Goal: Use online tool/utility: Utilize a website feature to perform a specific function

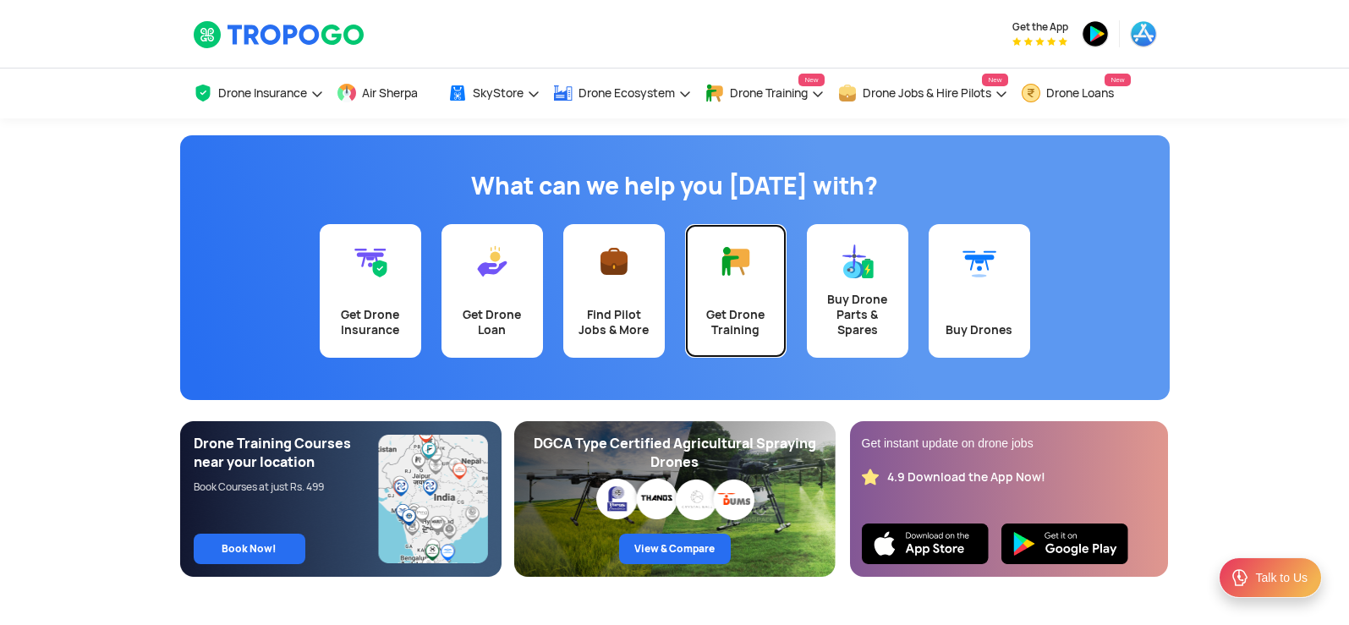
click at [736, 311] on div "Get Drone Training" at bounding box center [735, 322] width 81 height 30
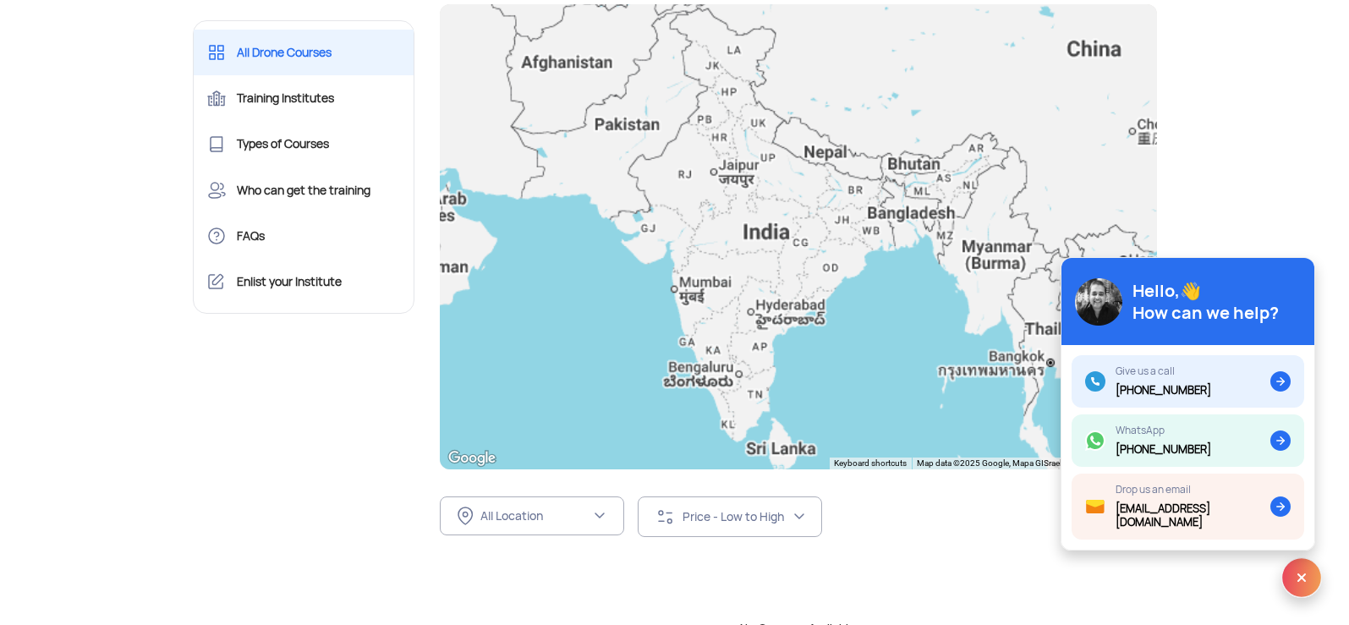
scroll to position [203, 0]
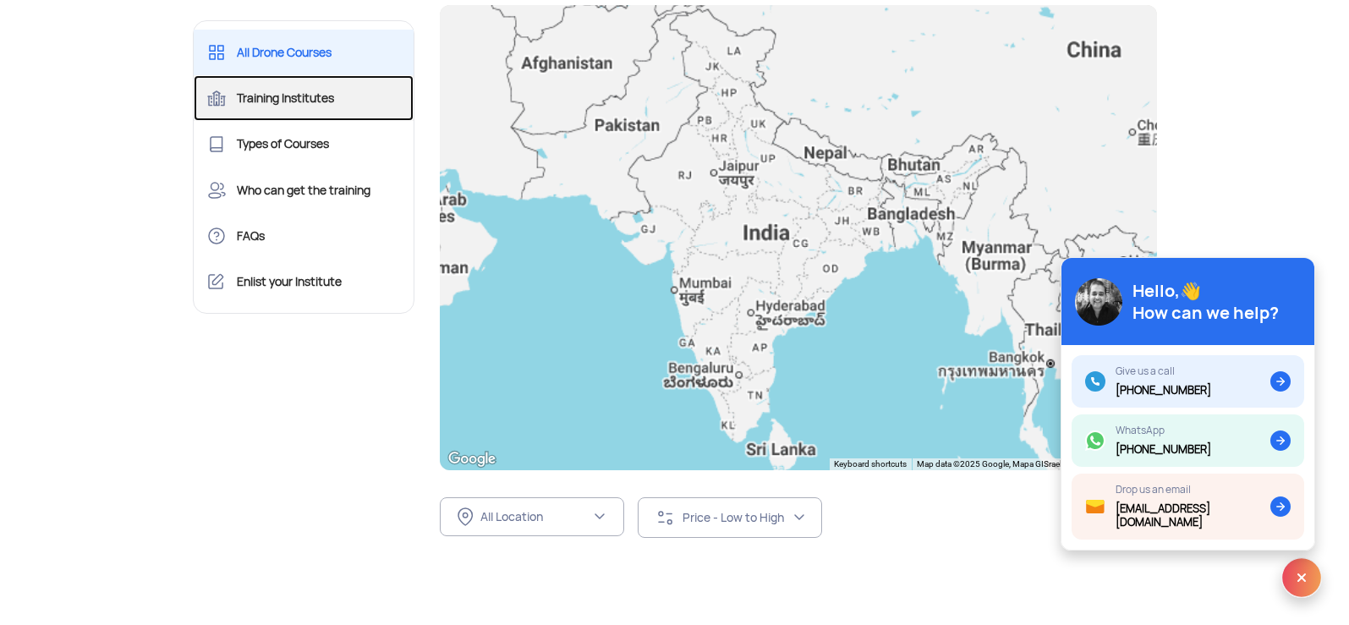
click at [339, 96] on link "Training Institutes" at bounding box center [304, 98] width 221 height 46
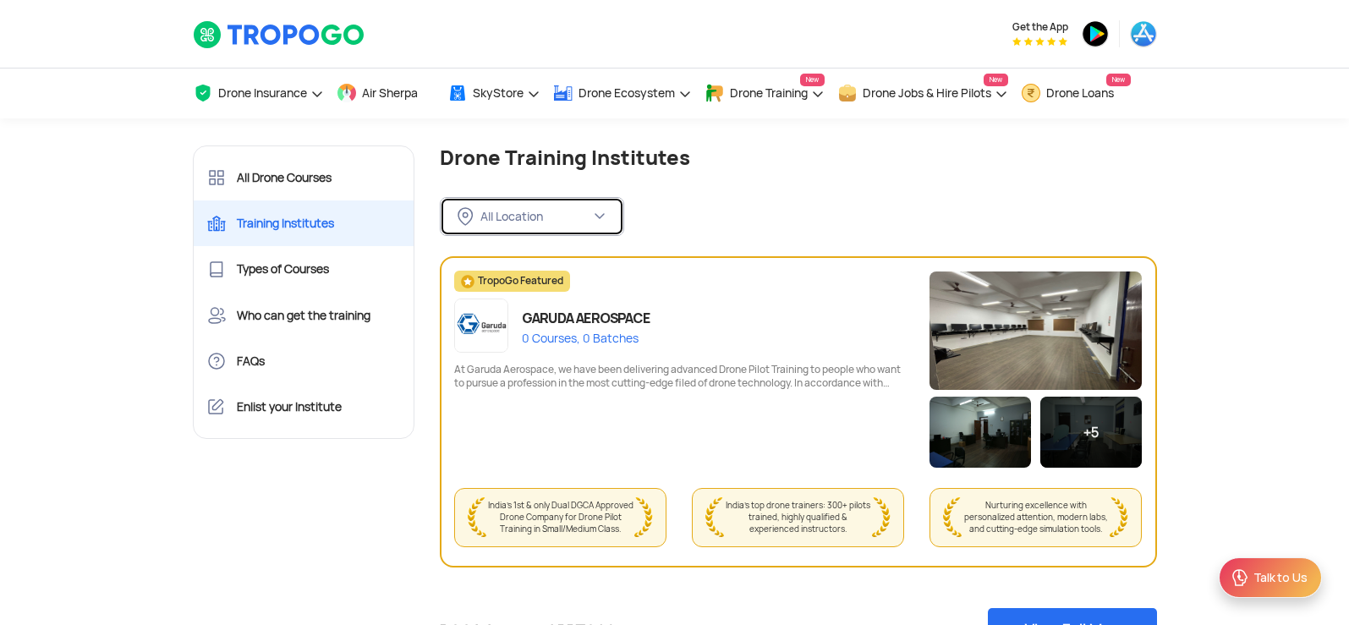
click at [528, 210] on div "All Location" at bounding box center [535, 216] width 110 height 15
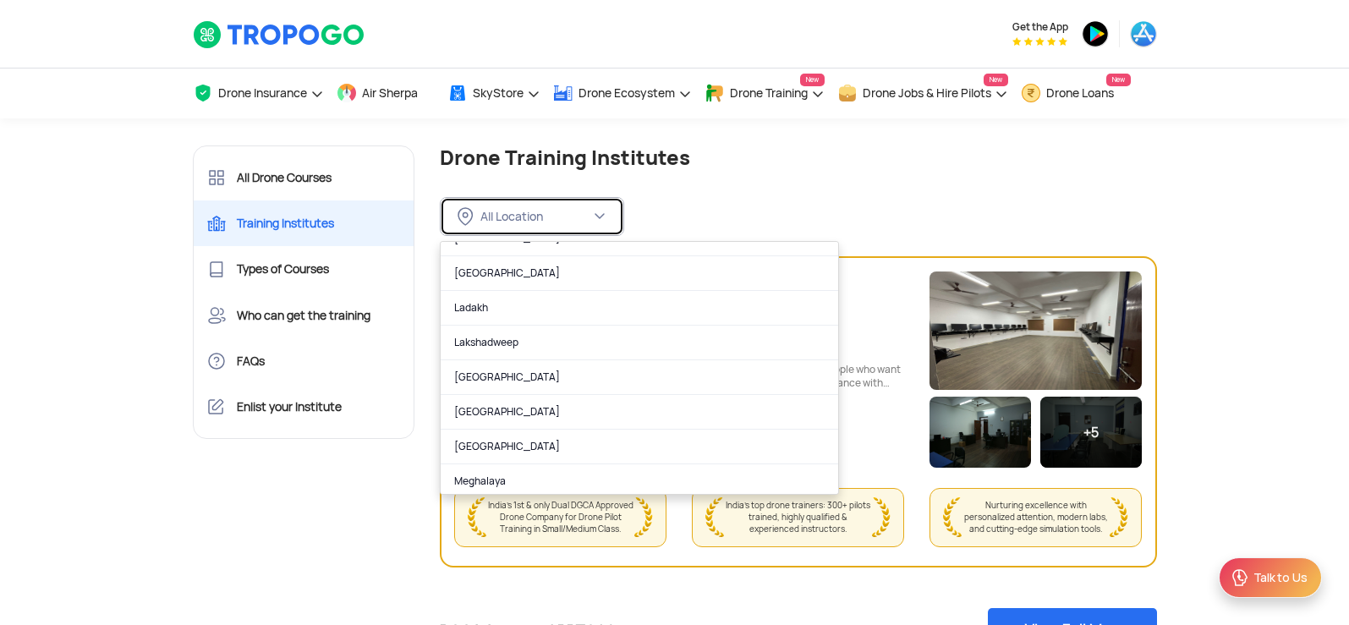
scroll to position [623, 0]
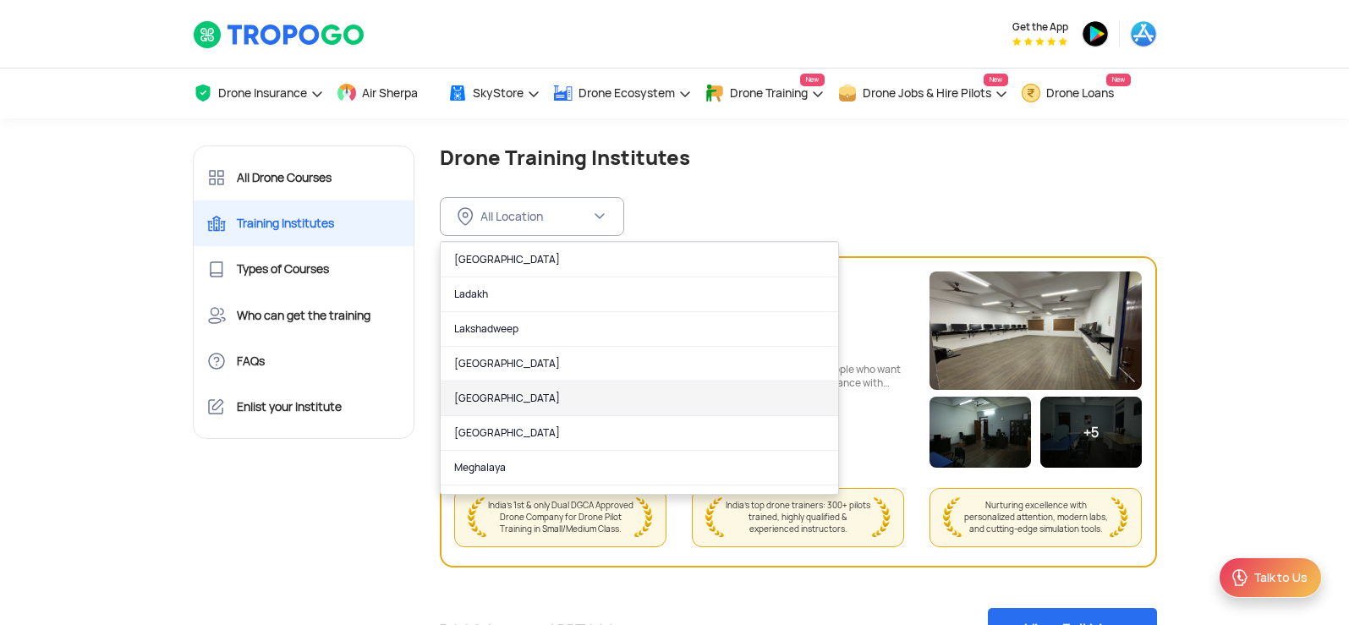
click at [588, 398] on link "[GEOGRAPHIC_DATA]" at bounding box center [639, 398] width 397 height 35
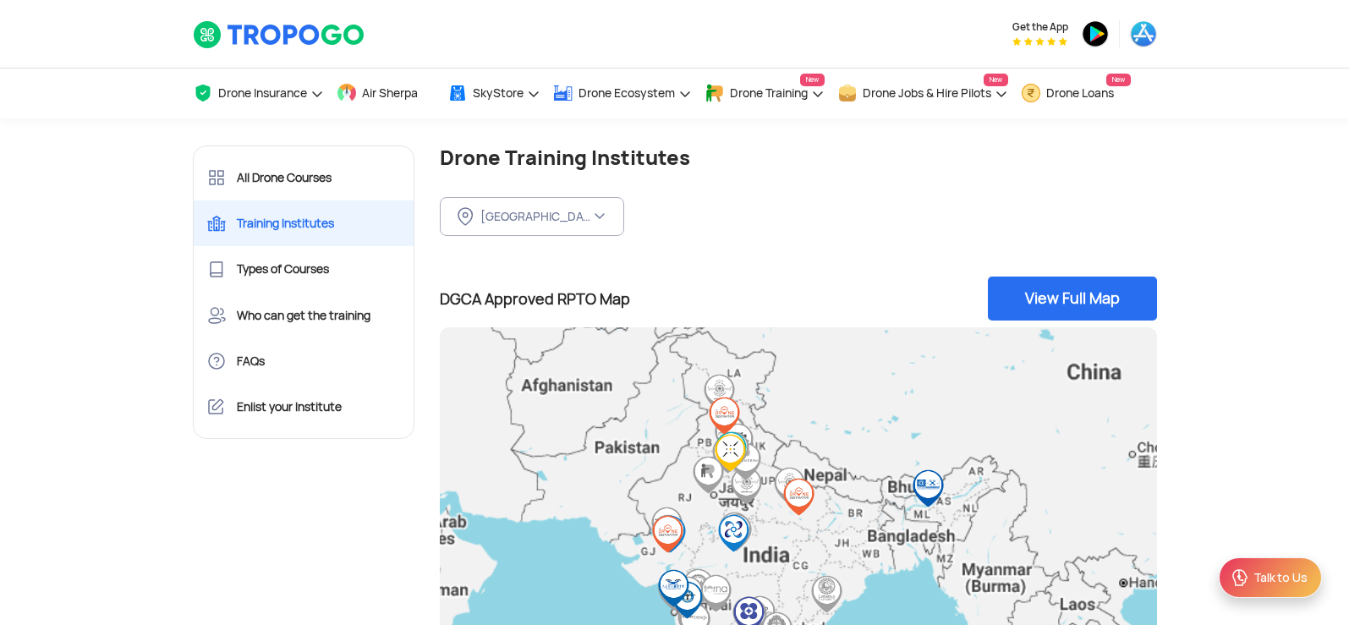
drag, startPoint x: 1202, startPoint y: 440, endPoint x: 1228, endPoint y: 286, distance: 156.1
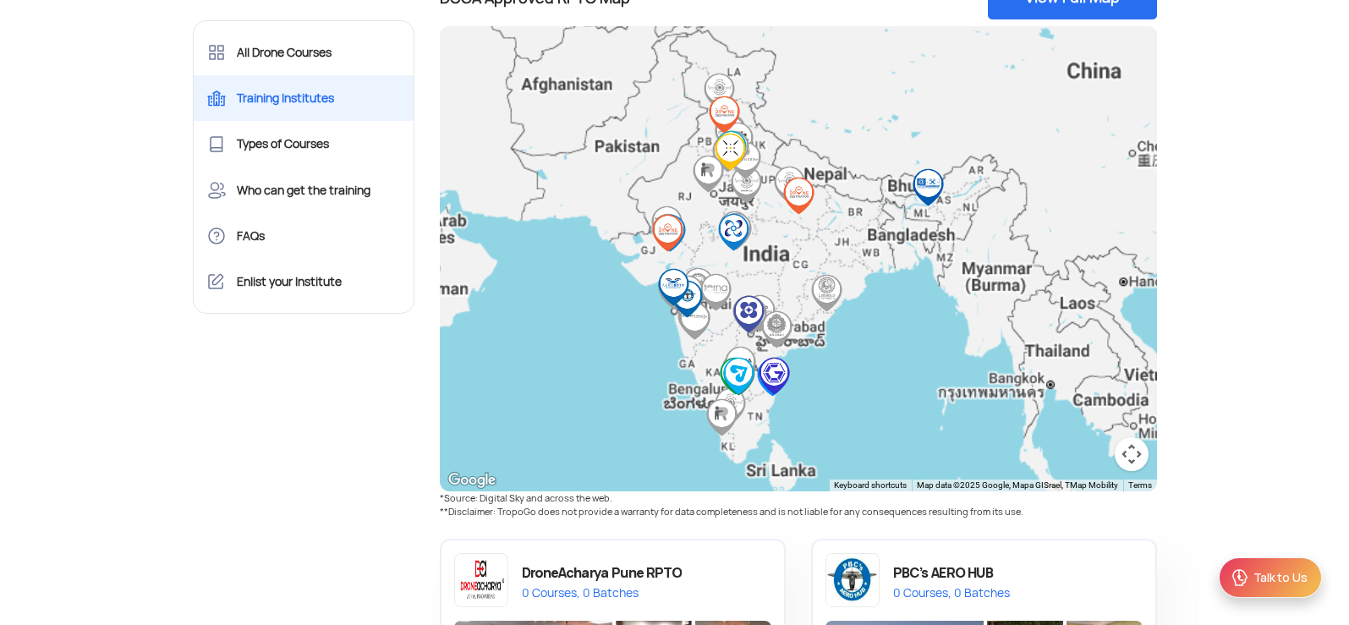
scroll to position [304, 0]
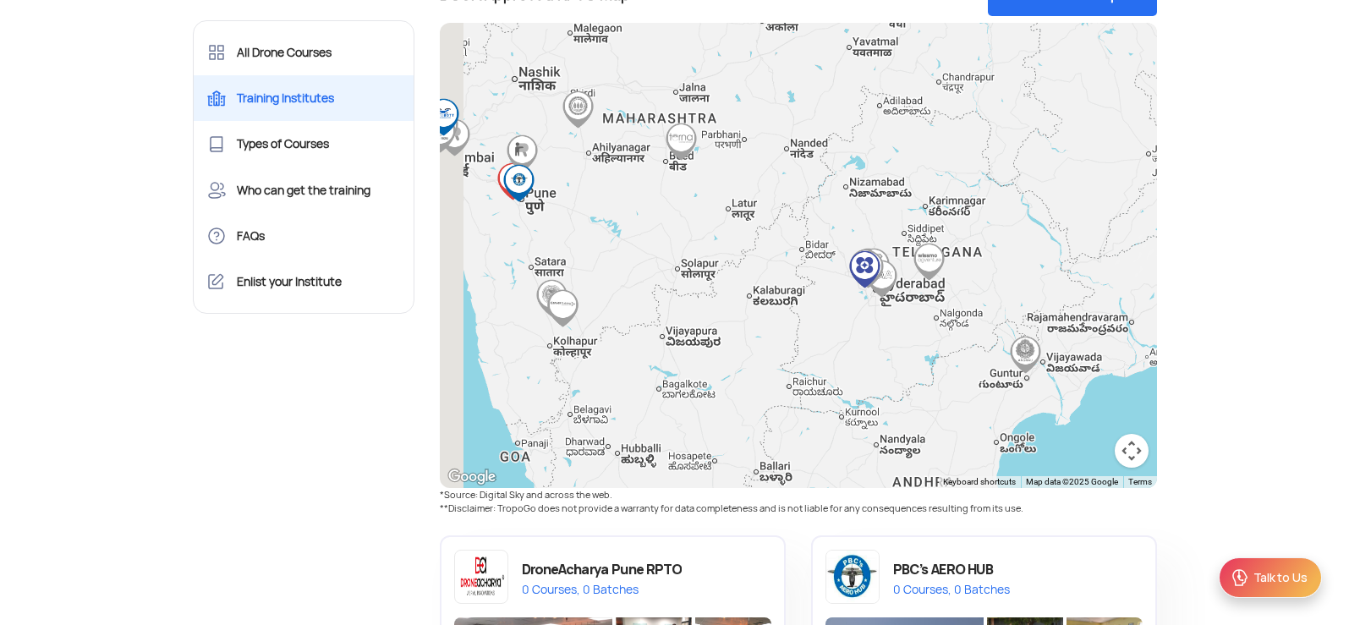
drag, startPoint x: 543, startPoint y: 264, endPoint x: 755, endPoint y: 322, distance: 220.1
click at [799, 334] on div at bounding box center [798, 255] width 717 height 465
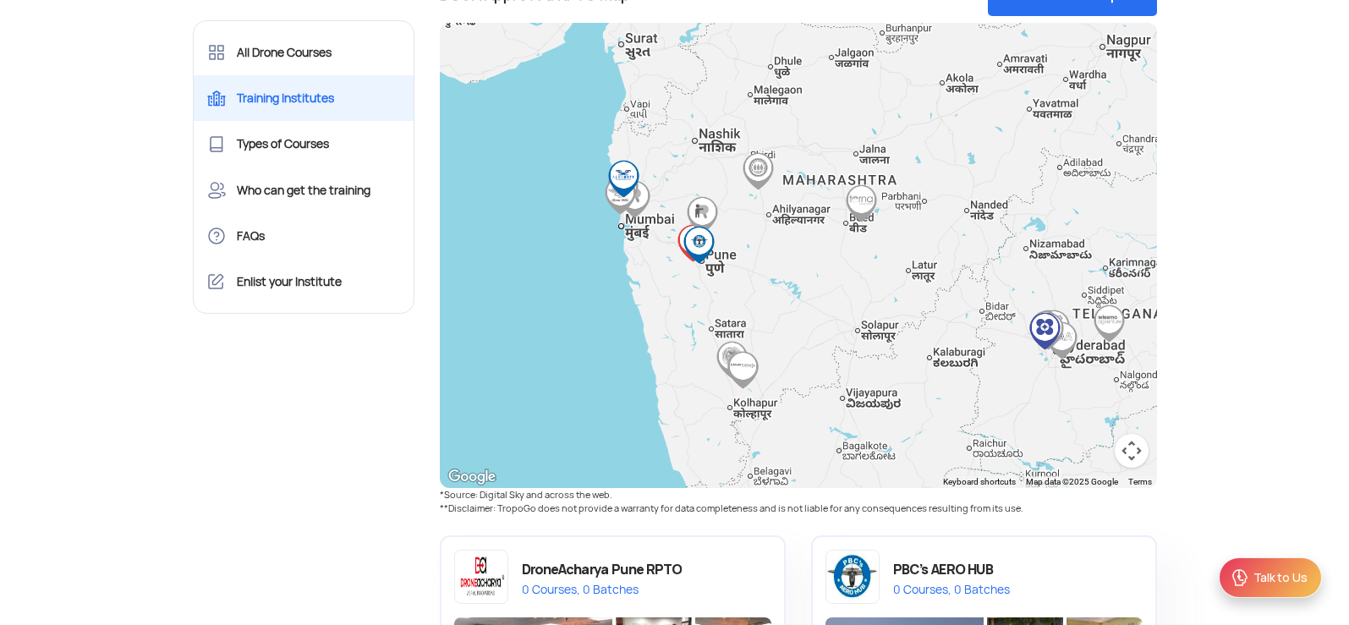
click at [775, 283] on div at bounding box center [798, 255] width 717 height 465
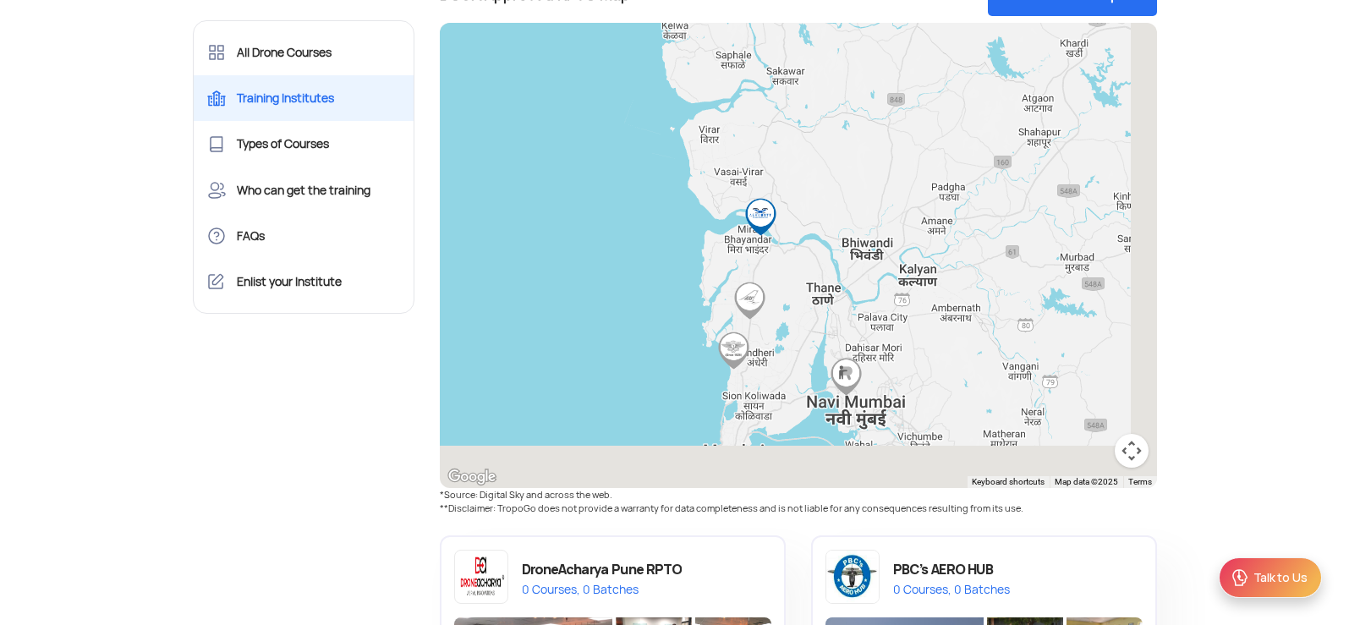
drag, startPoint x: 676, startPoint y: 309, endPoint x: 620, endPoint y: 240, distance: 89.0
click at [620, 240] on div at bounding box center [798, 255] width 717 height 465
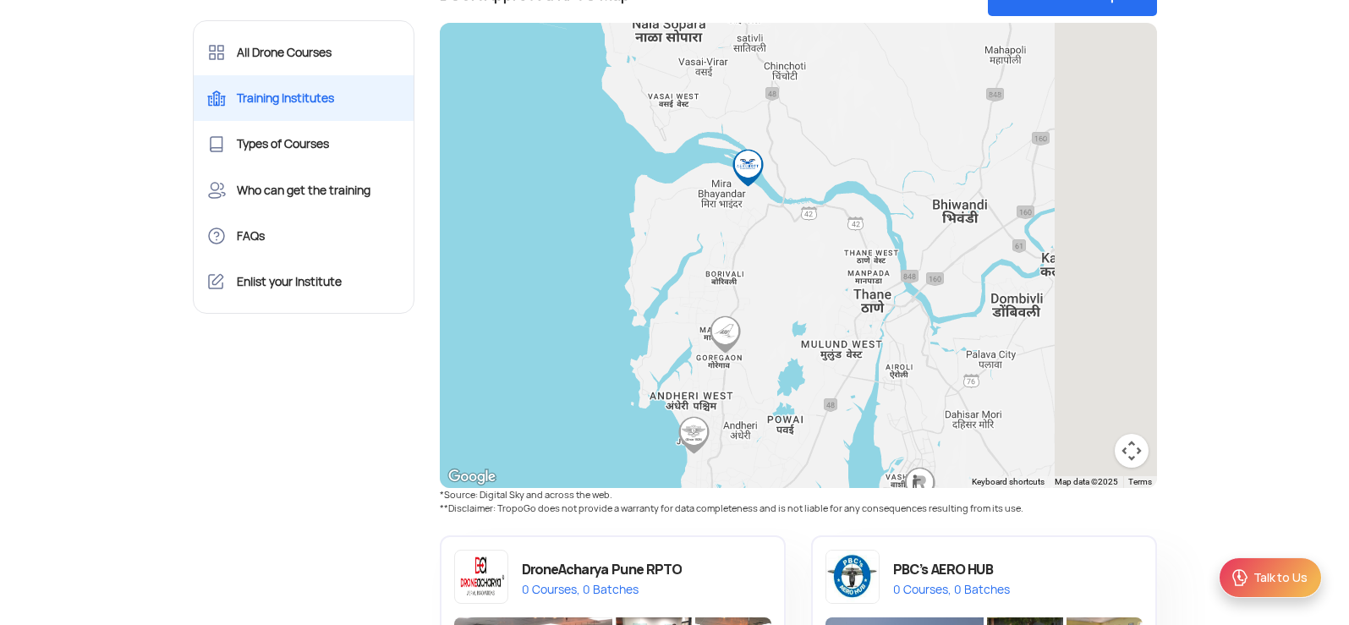
click at [612, 238] on div at bounding box center [798, 255] width 717 height 465
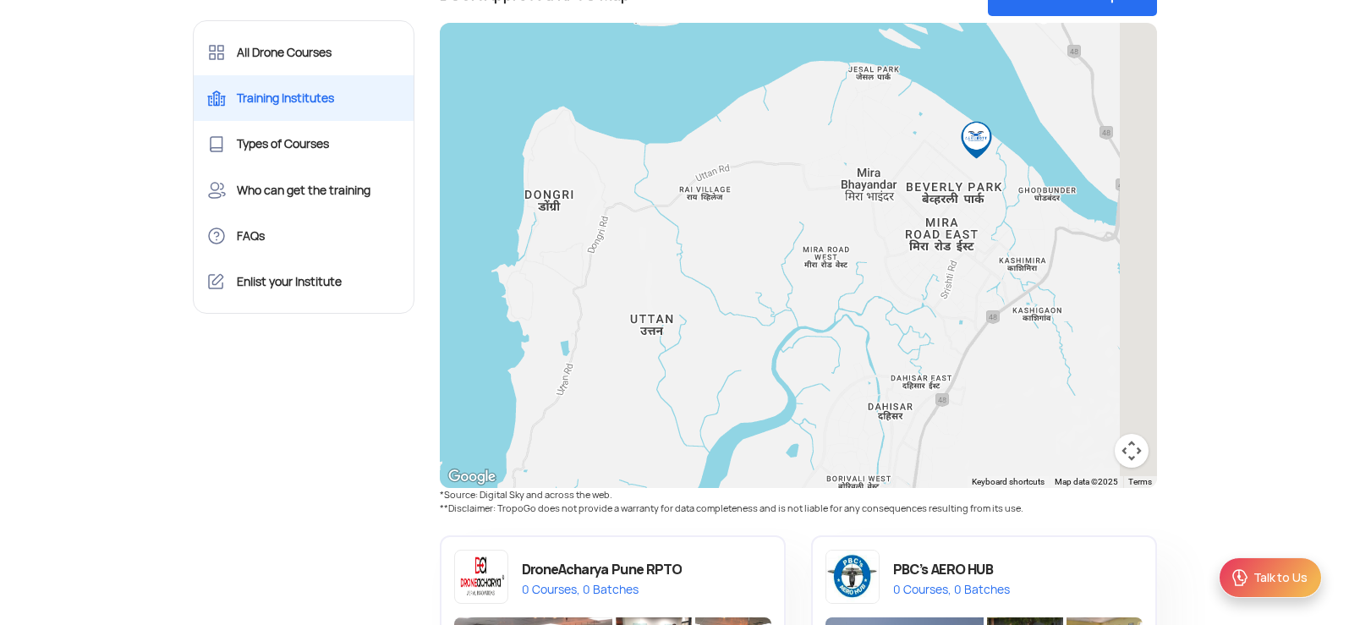
drag, startPoint x: 967, startPoint y: 197, endPoint x: 776, endPoint y: 329, distance: 232.2
click at [776, 329] on div at bounding box center [798, 255] width 717 height 465
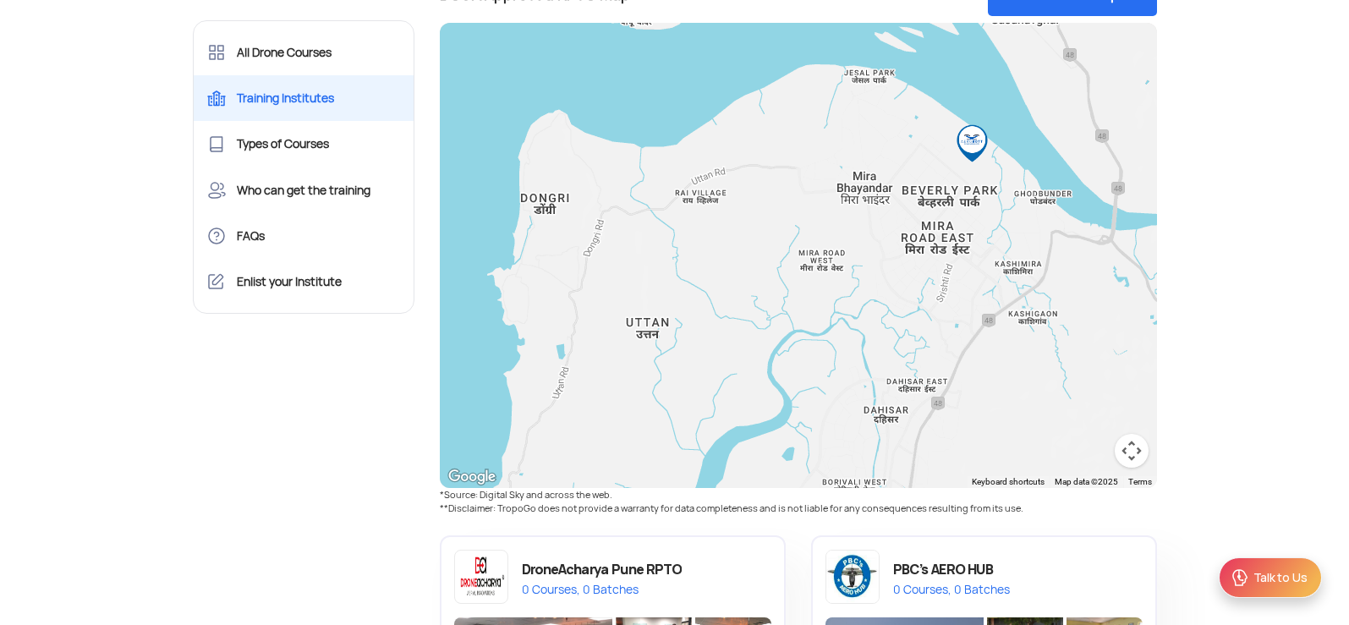
click at [972, 145] on img "Dronetech Solutions Pvt Ltd" at bounding box center [972, 143] width 38 height 38
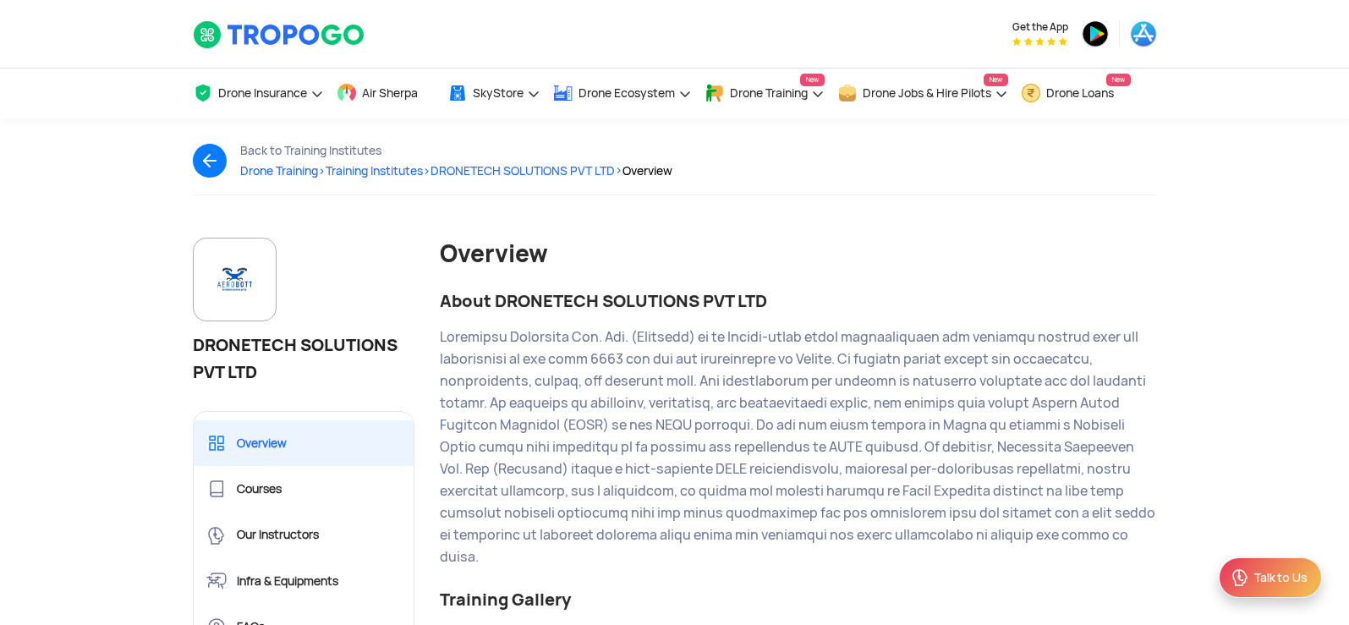
click at [1282, 196] on app-back-page "Back to Training Institutes Drone Training > Training Institutes > DRONETECH SO…" at bounding box center [674, 177] width 1349 height 119
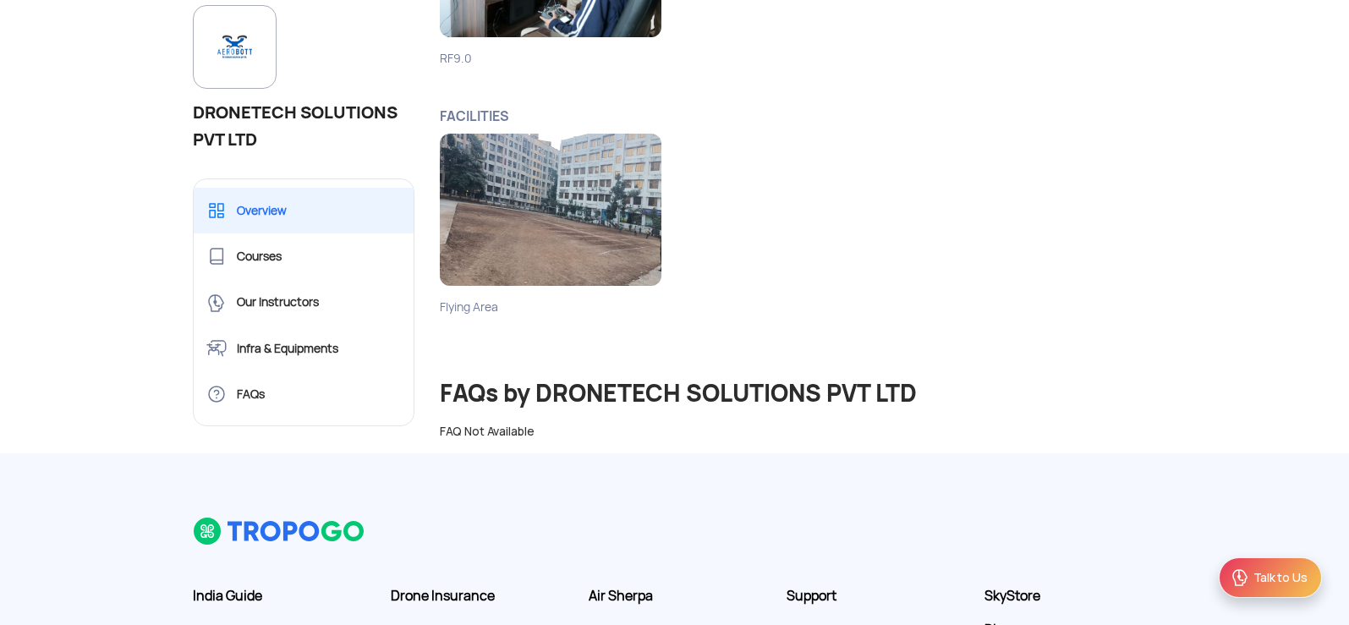
scroll to position [1875, 0]
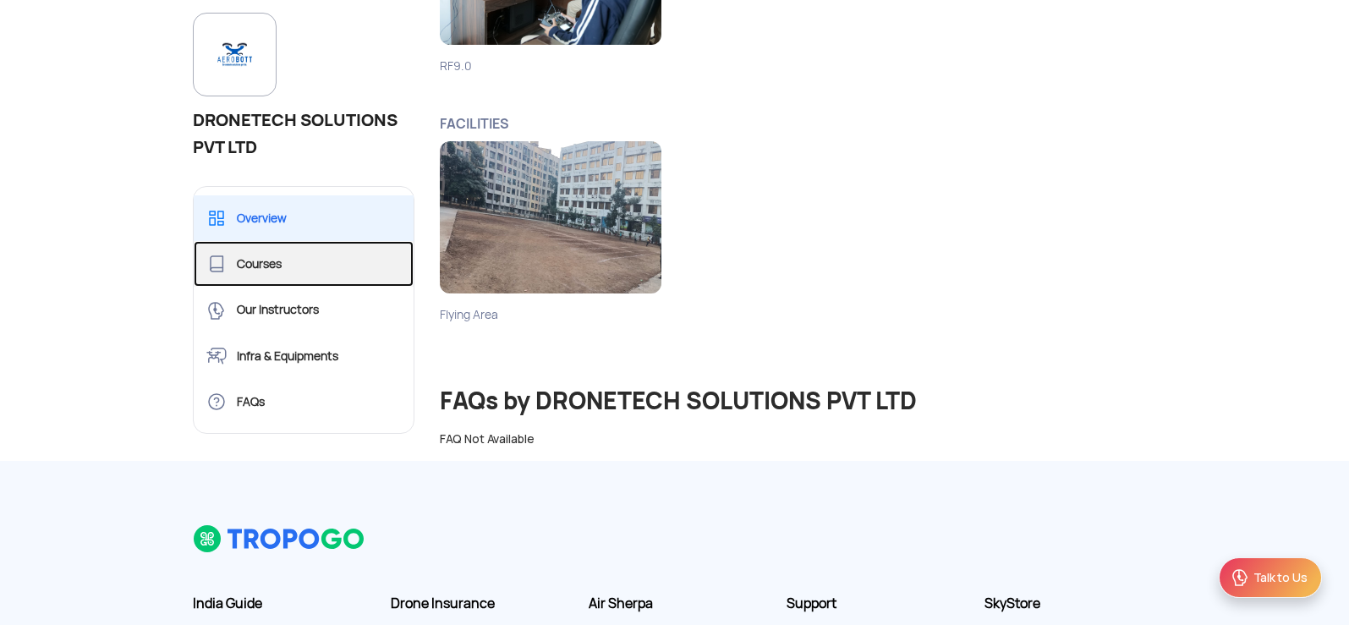
click at [302, 241] on link "Courses" at bounding box center [304, 264] width 221 height 46
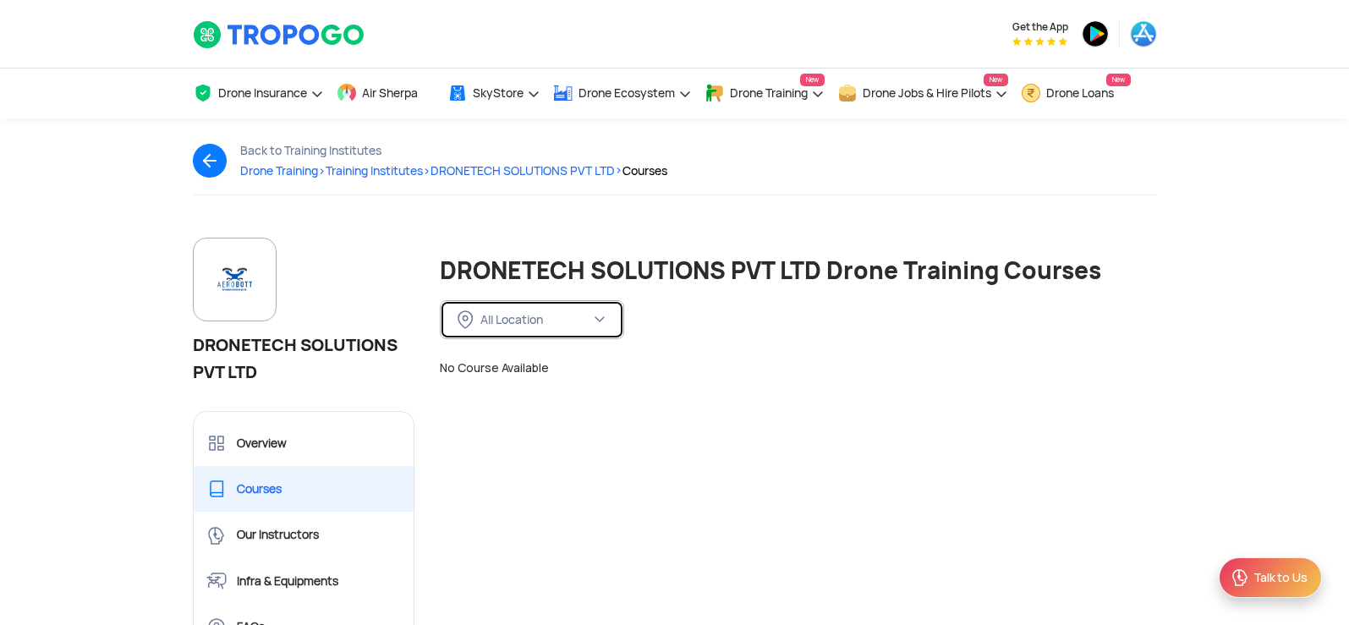
click at [463, 304] on button "All Location" at bounding box center [532, 319] width 184 height 39
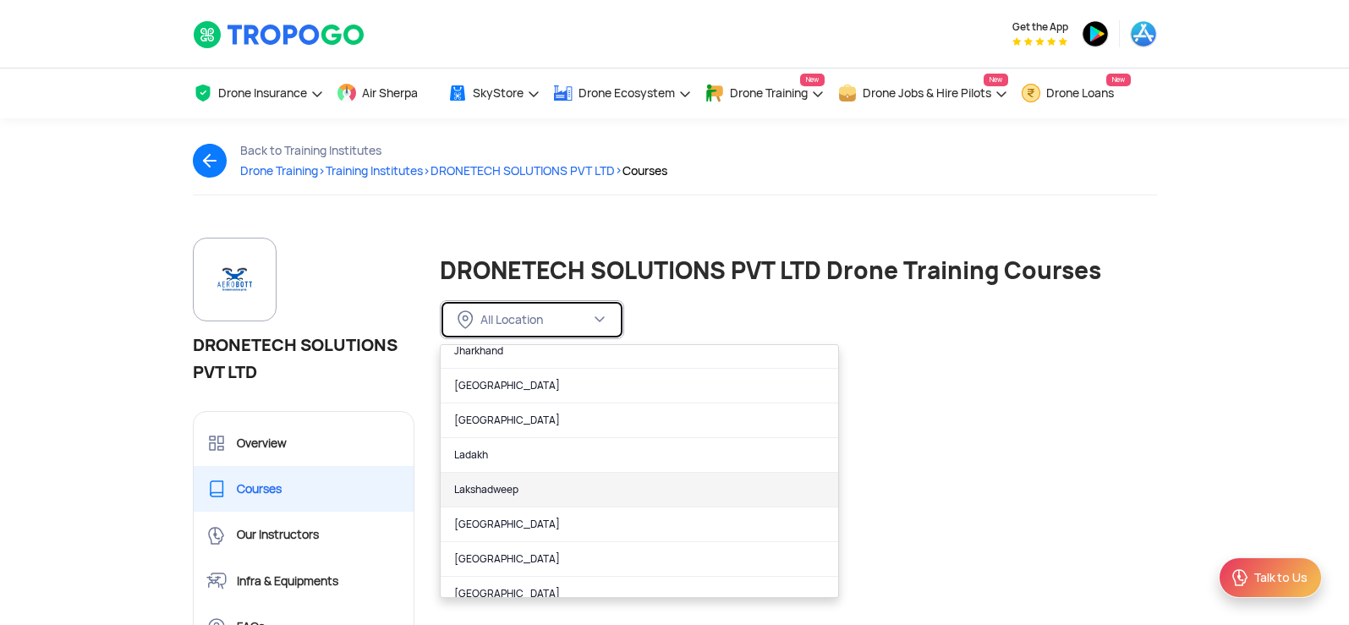
scroll to position [583, 0]
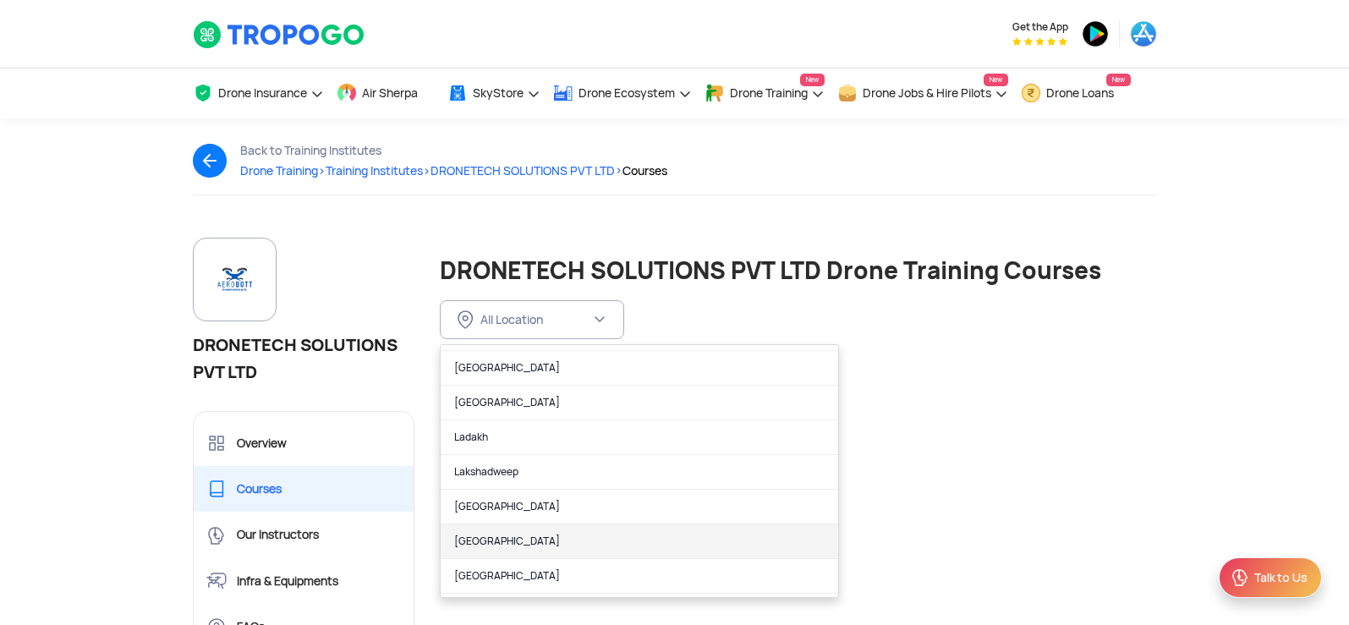
click at [530, 545] on link "[GEOGRAPHIC_DATA]" at bounding box center [639, 541] width 397 height 35
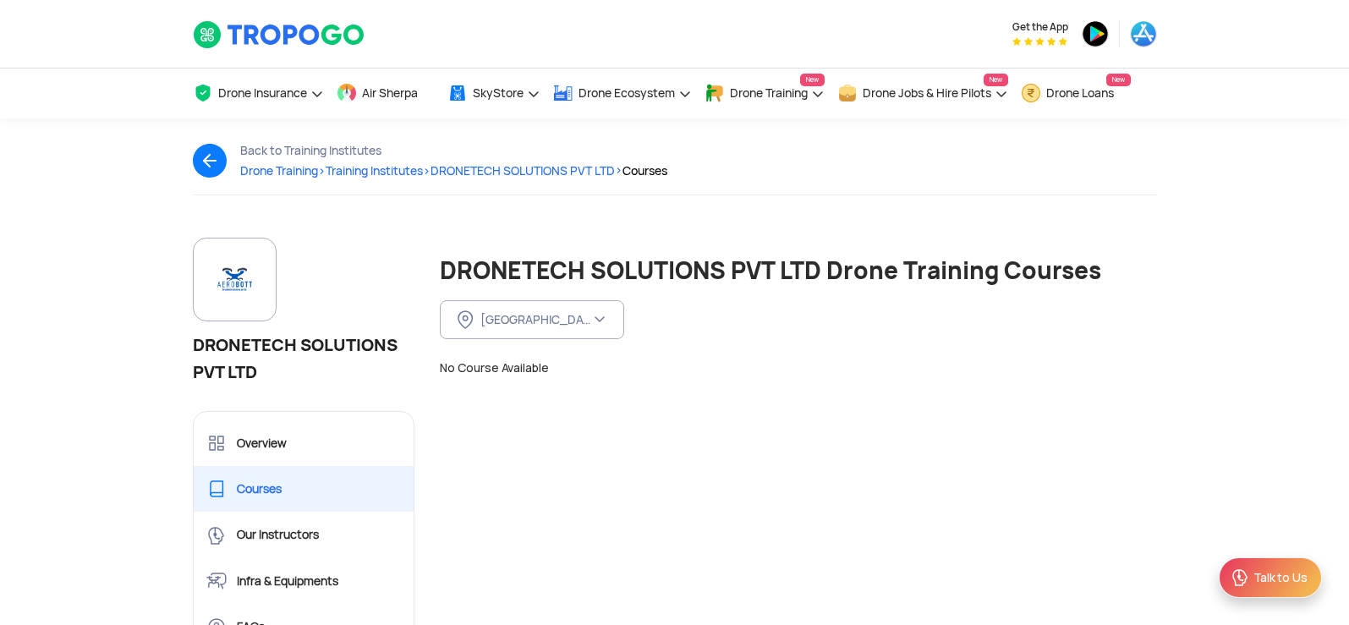
click at [1203, 269] on div "DRONETECH SOLUTIONS PVT LTD Overview Courses Our Instructors Infra & Equipments…" at bounding box center [674, 462] width 1349 height 448
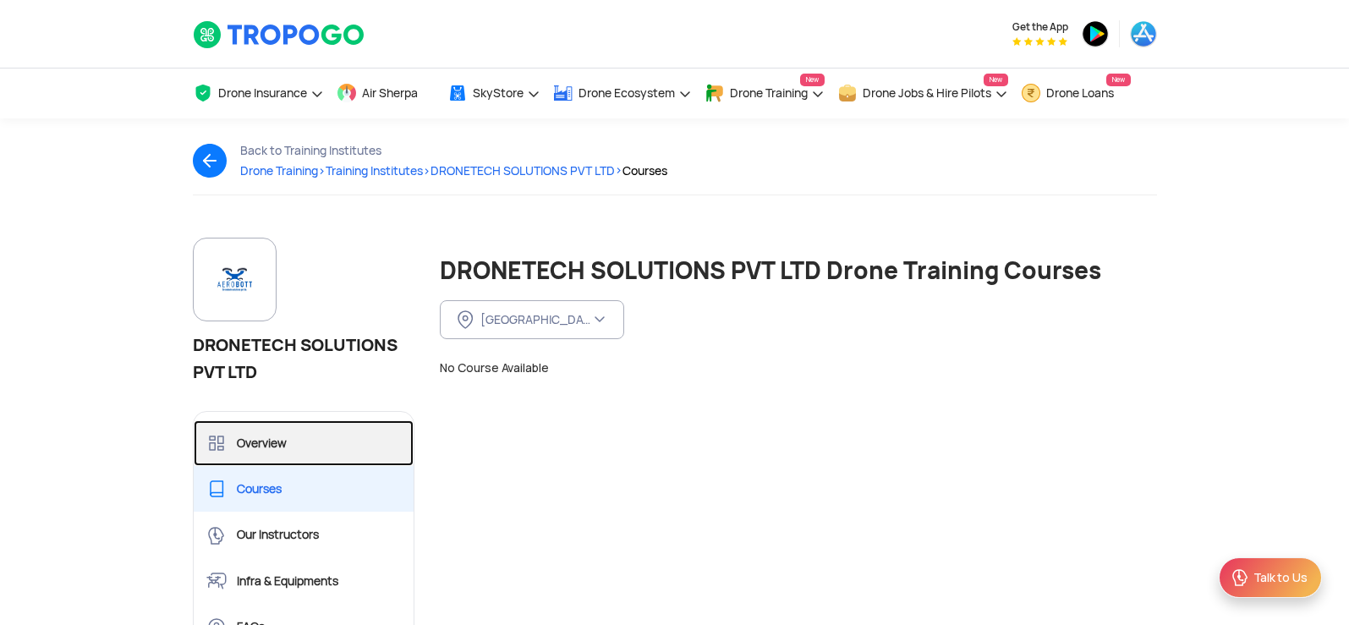
click at [265, 446] on link "Overview" at bounding box center [304, 443] width 221 height 46
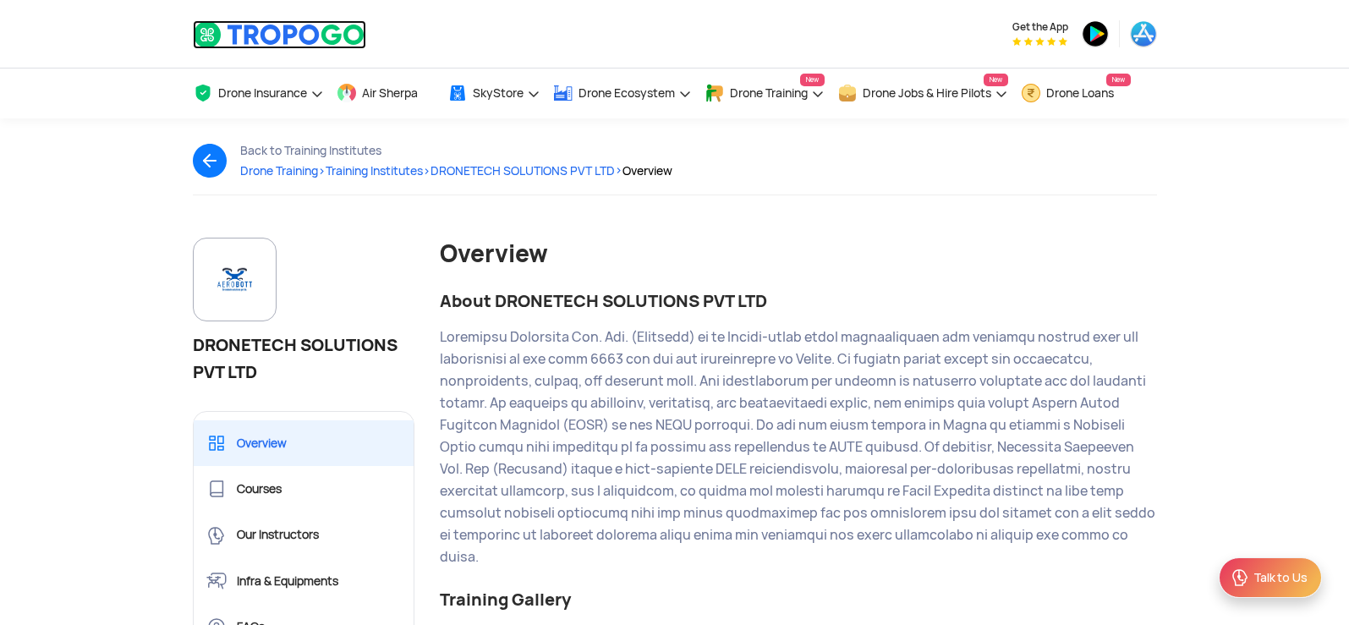
click at [307, 40] on img at bounding box center [279, 34] width 173 height 29
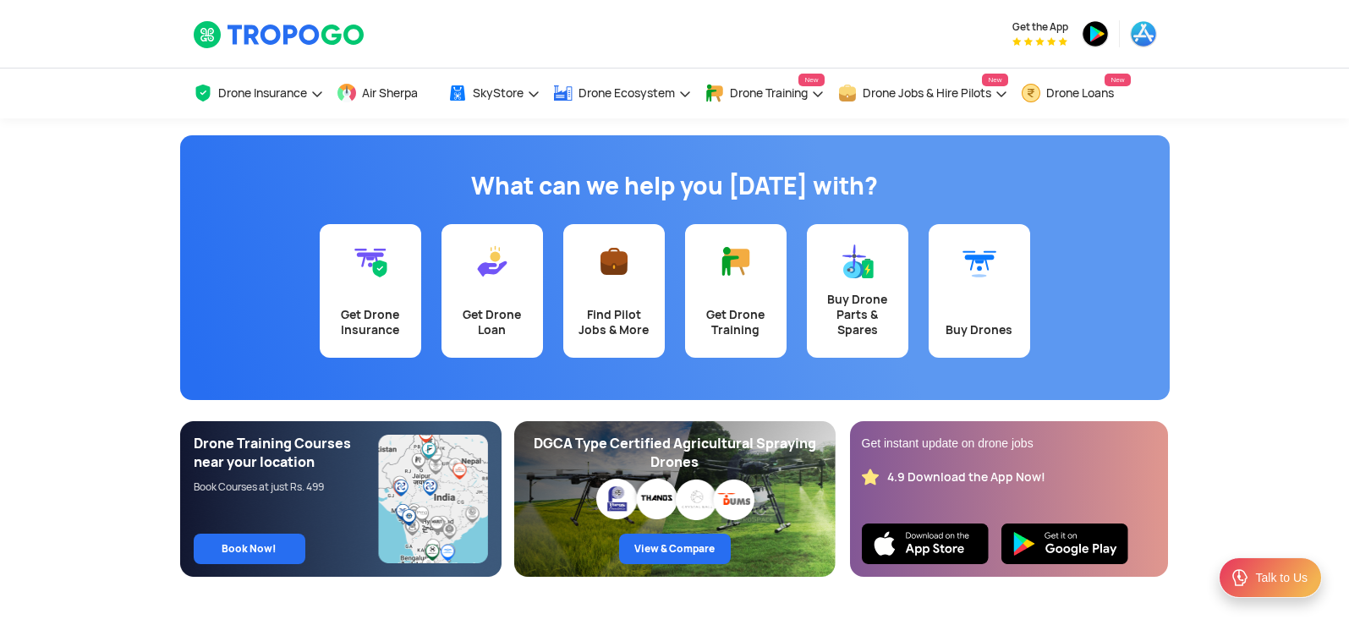
click at [1196, 351] on app-banner "What can we help you today with? Get Drone Insurance Get Drone Loan Find Pilot …" at bounding box center [674, 347] width 1349 height 458
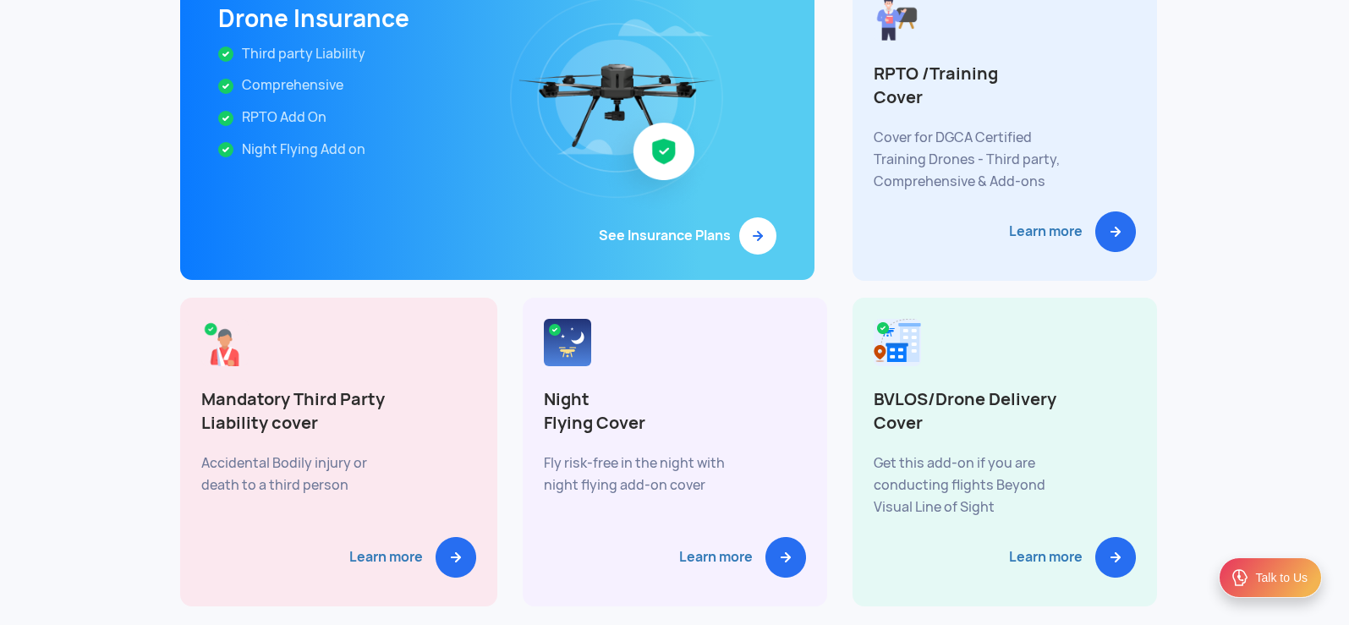
scroll to position [7813, 0]
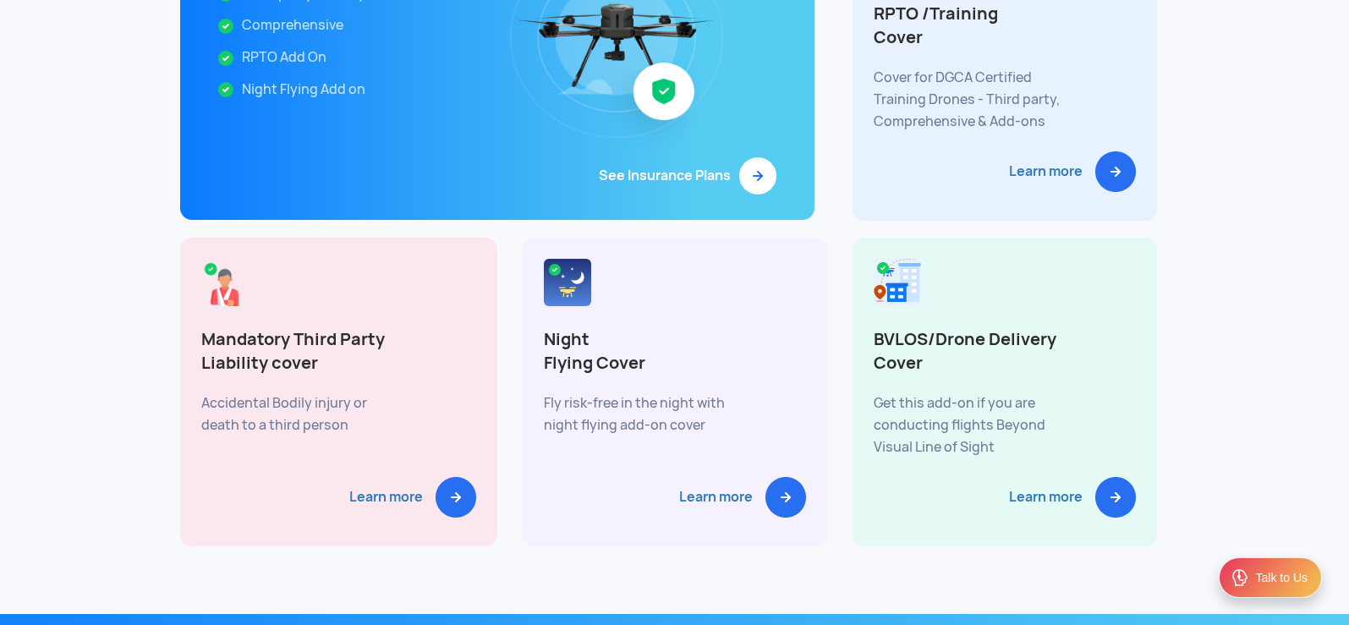
click at [1196, 351] on div "We provide insurance for both drones and drone pilots Tailor made drone & pilot…" at bounding box center [674, 150] width 1349 height 928
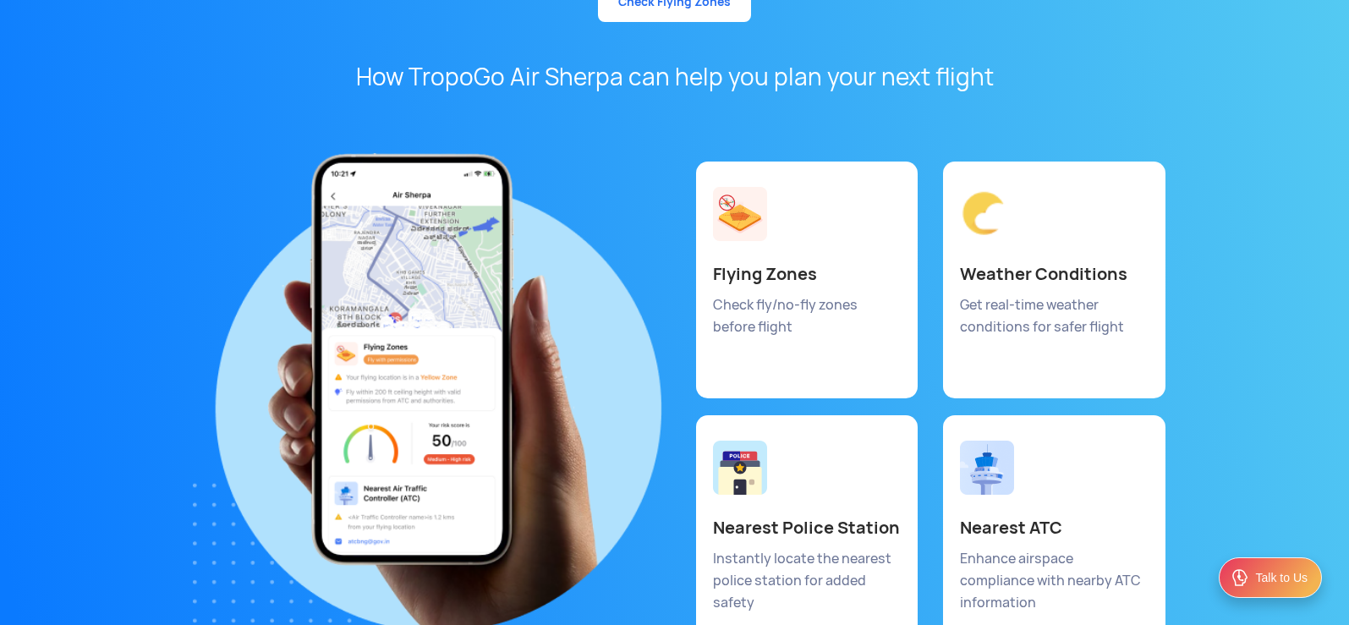
scroll to position [8692, 0]
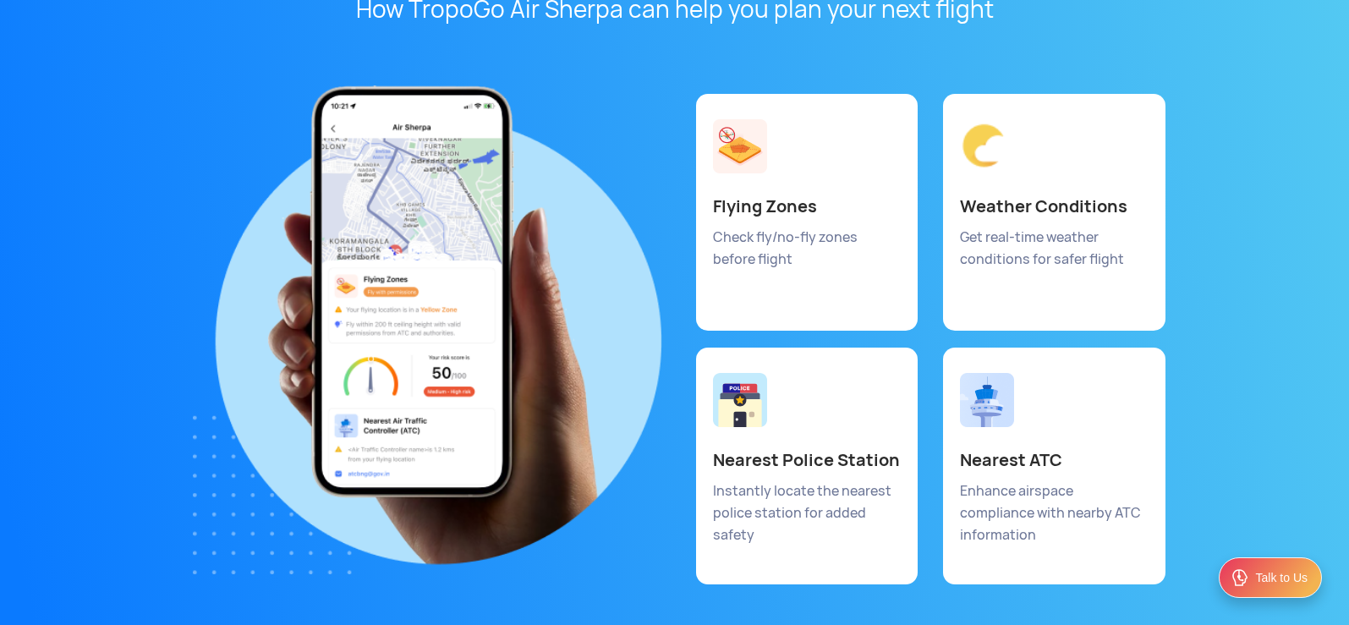
drag, startPoint x: 1249, startPoint y: 434, endPoint x: 1198, endPoint y: 450, distance: 53.2
click at [1198, 450] on div "Drone Maps India Check fly/no-fly Zones and avoid legal risks Check Flying Zone…" at bounding box center [674, 197] width 1349 height 926
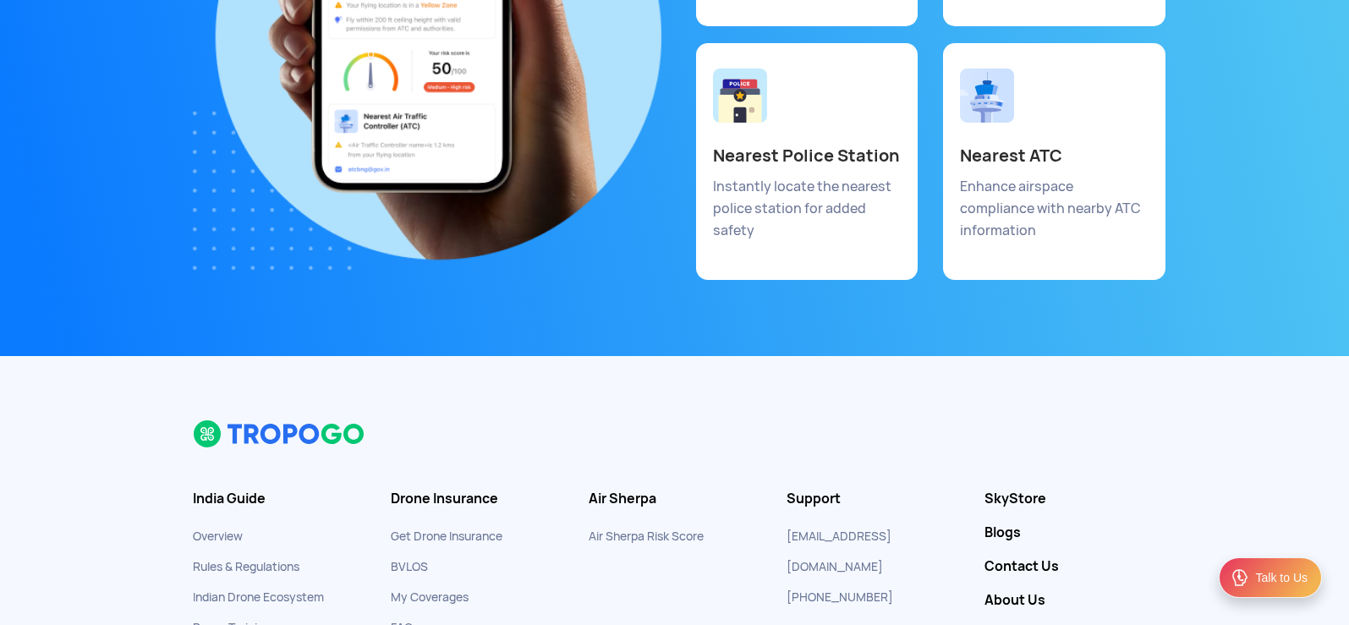
scroll to position [9030, 0]
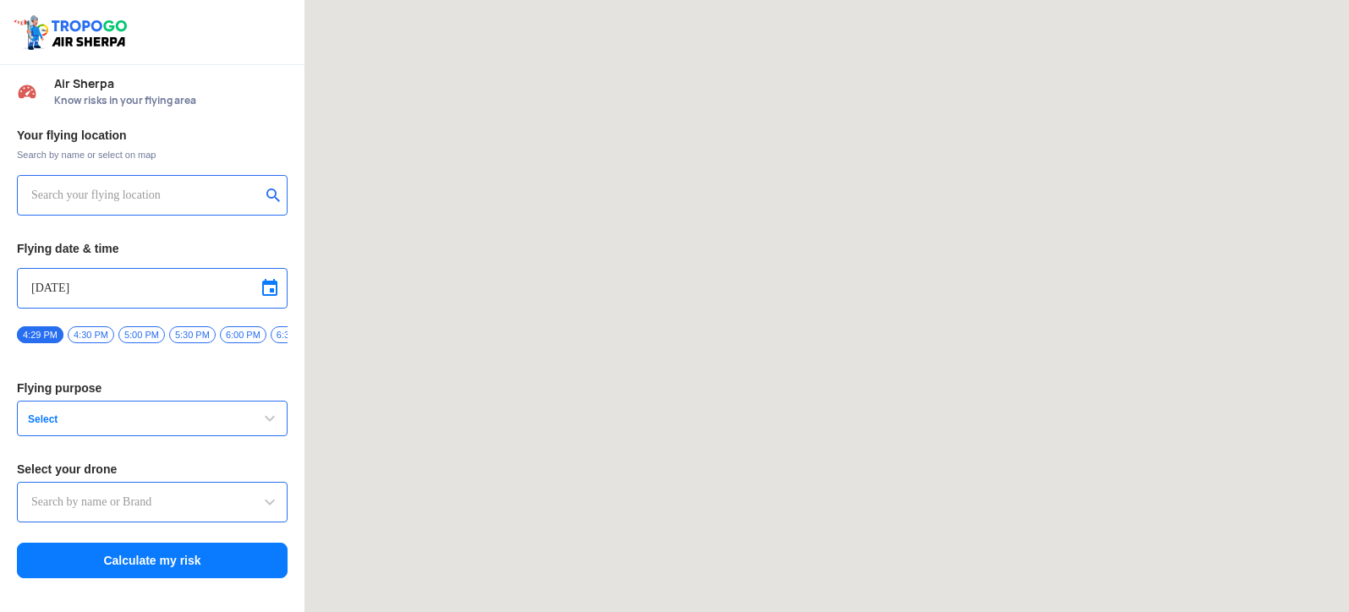
type input "Switch UAV"
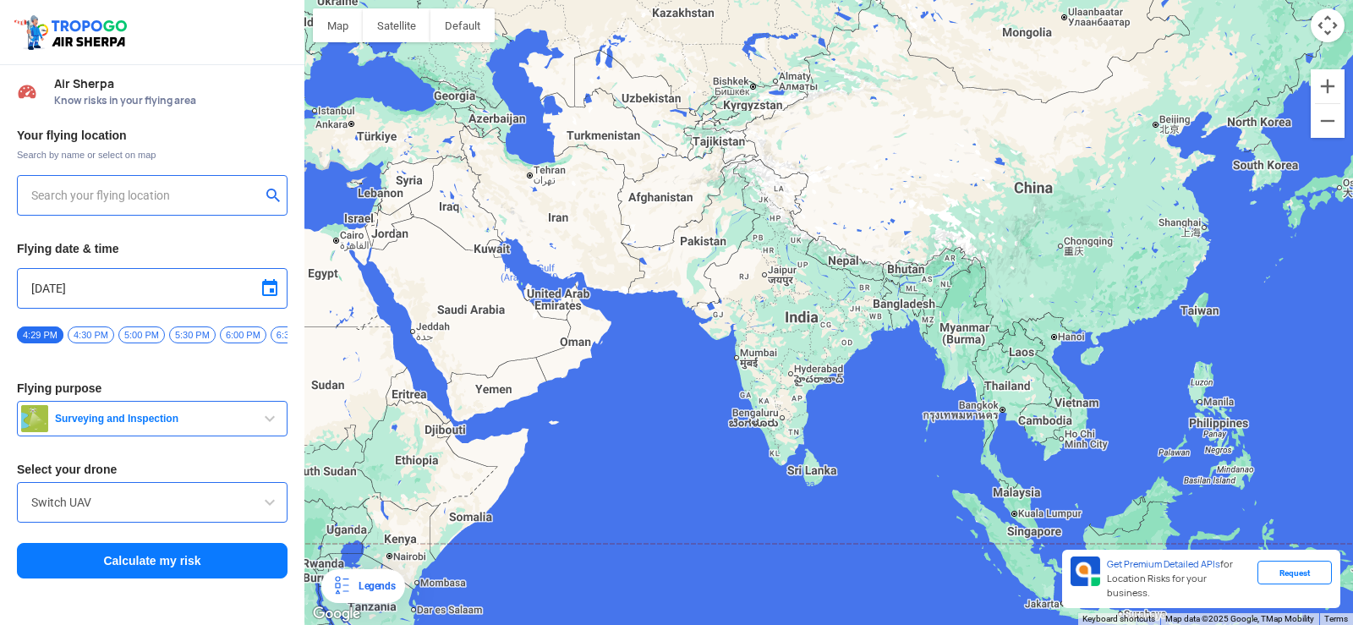
click at [142, 204] on input "text" at bounding box center [145, 195] width 229 height 20
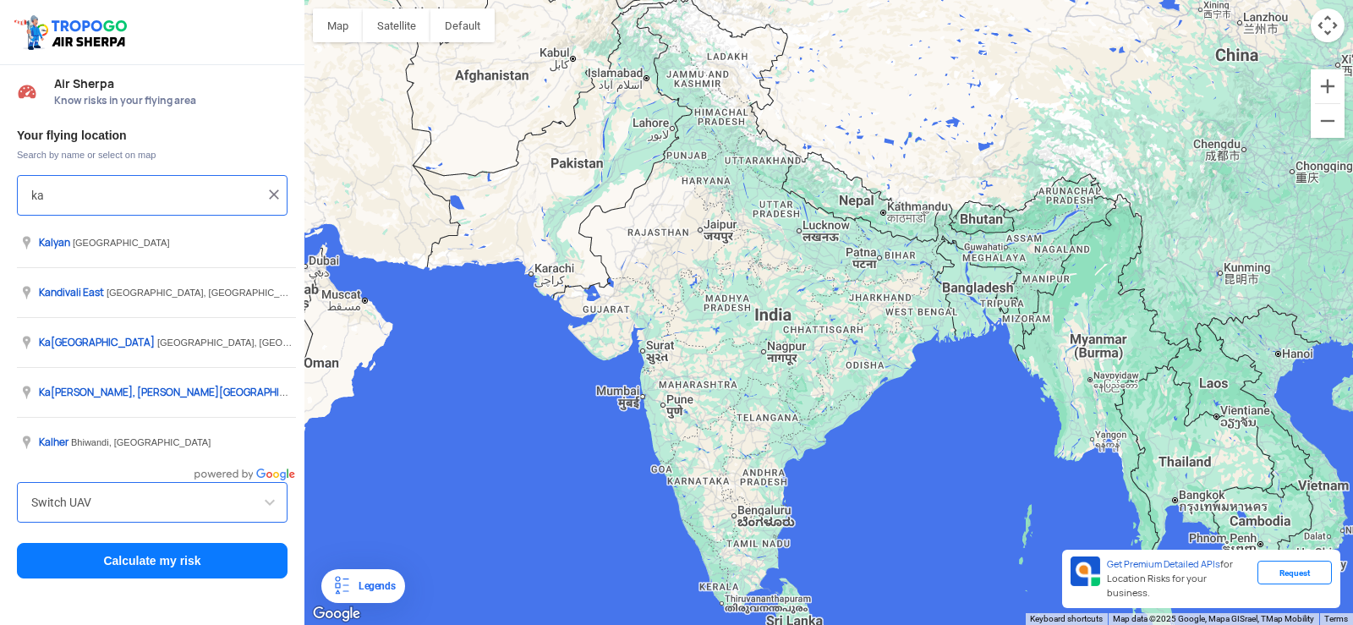
type input "[STREET_ADDRESS]"
drag, startPoint x: 154, startPoint y: 194, endPoint x: 0, endPoint y: 181, distance: 154.4
click at [0, 181] on div "Your flying location Search by name or select on map [STREET_ADDRESS] Flying da…" at bounding box center [152, 353] width 304 height 469
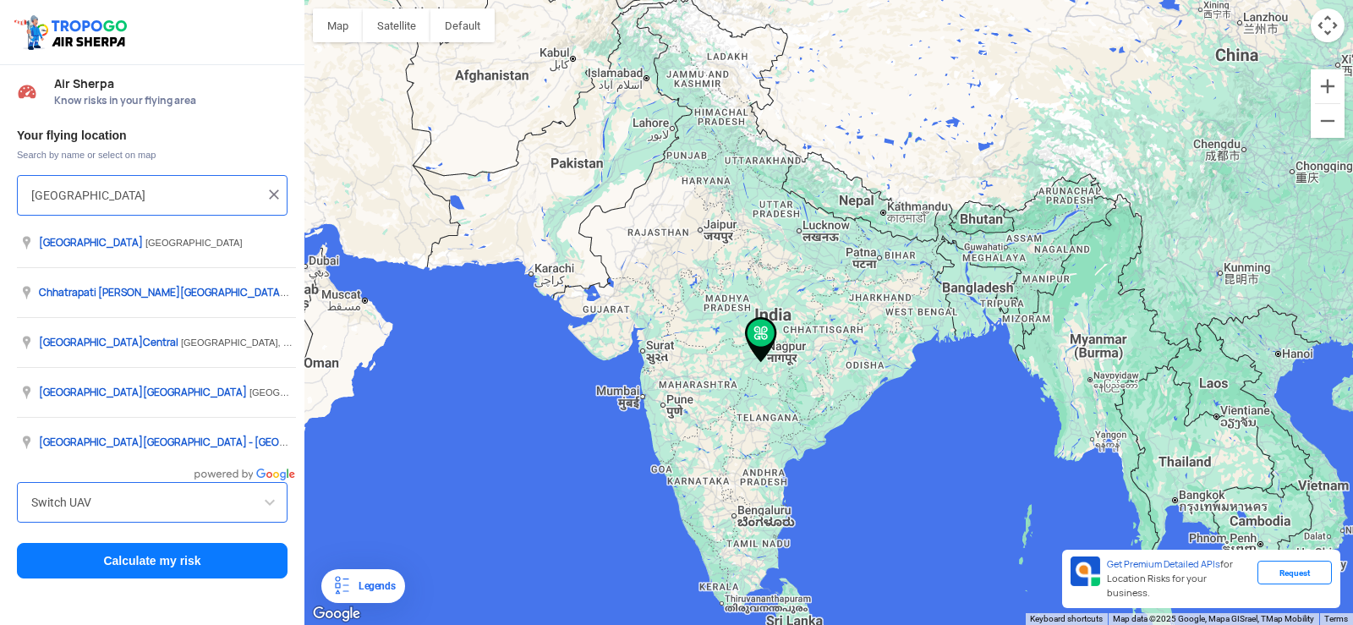
click at [0, 181] on div "Your flying location Search by name or select on map [GEOGRAPHIC_DATA] Flying d…" at bounding box center [152, 353] width 304 height 469
click at [135, 200] on input "[GEOGRAPHIC_DATA]" at bounding box center [145, 195] width 229 height 20
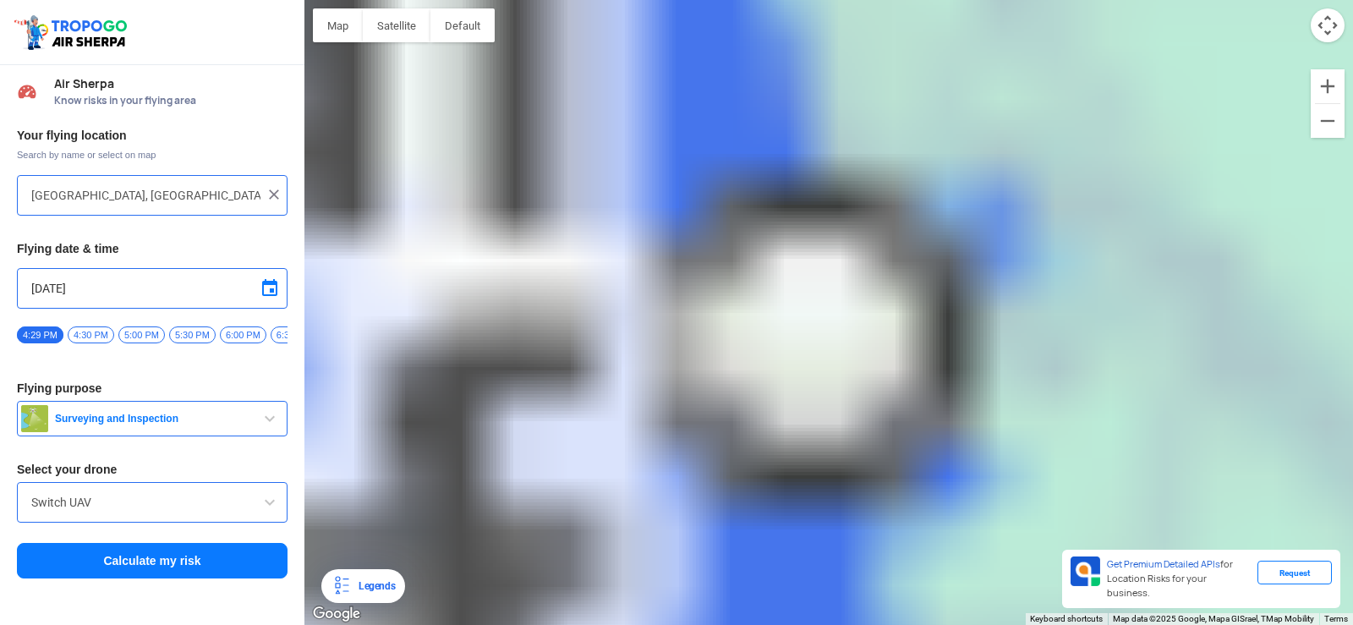
type input "[PERSON_NAME], [GEOGRAPHIC_DATA], [GEOGRAPHIC_DATA], [GEOGRAPHIC_DATA]"
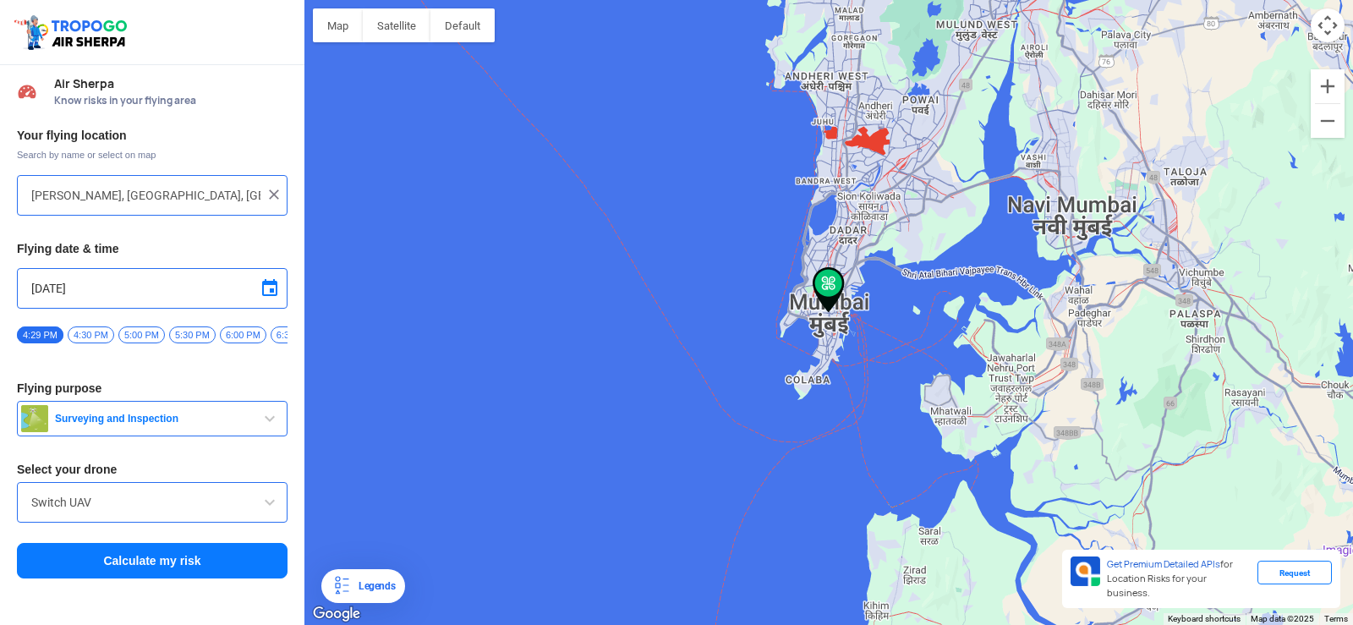
click at [167, 419] on span "Surveying and Inspection" at bounding box center [153, 419] width 211 height 14
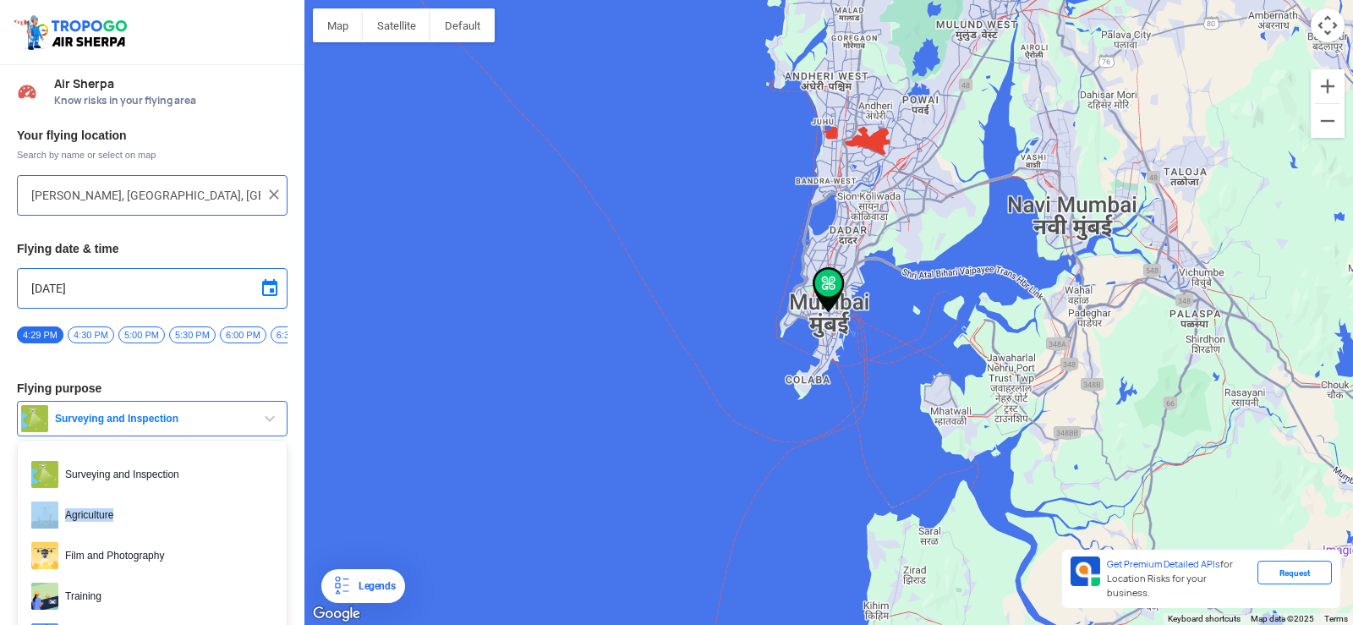
drag, startPoint x: 277, startPoint y: 493, endPoint x: 277, endPoint y: 536, distance: 43.1
click at [277, 536] on ul "Surveying and Inspection Agriculture Film and Photography Training Delivery and…" at bounding box center [152, 588] width 271 height 296
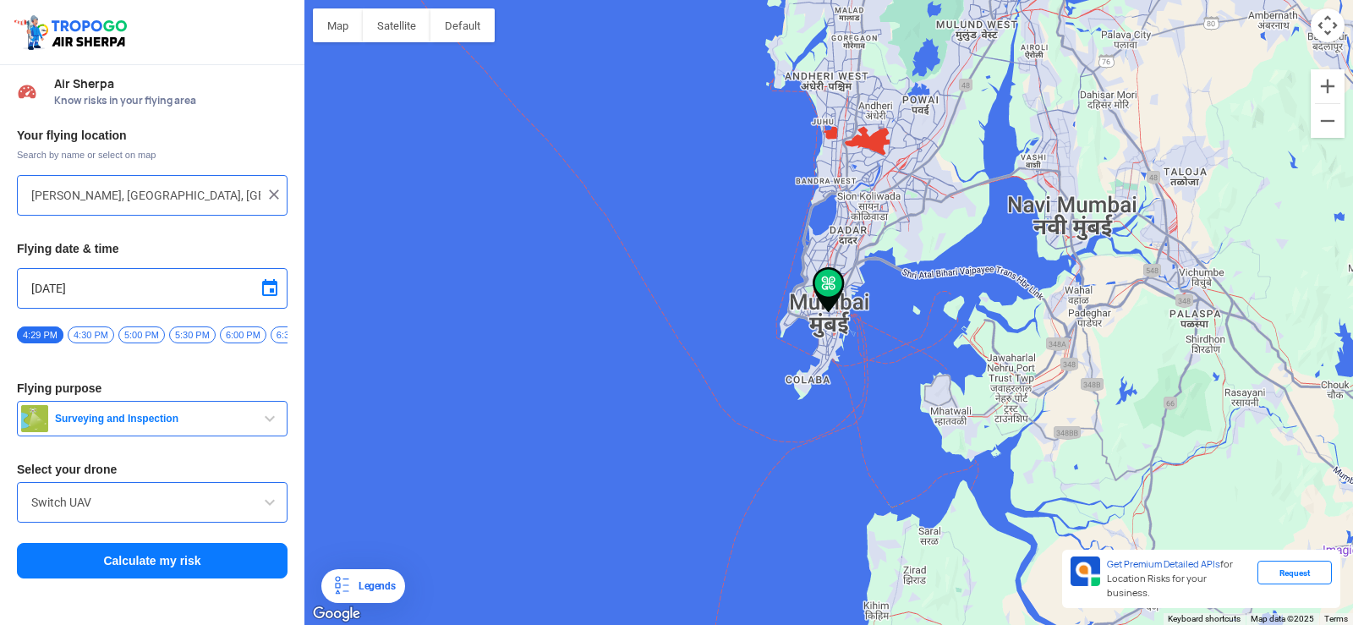
click at [277, 543] on div "Your flying location Search by name or select on map [PERSON_NAME][GEOGRAPHIC_D…" at bounding box center [152, 353] width 304 height 469
click at [260, 429] on span "button" at bounding box center [270, 418] width 20 height 20
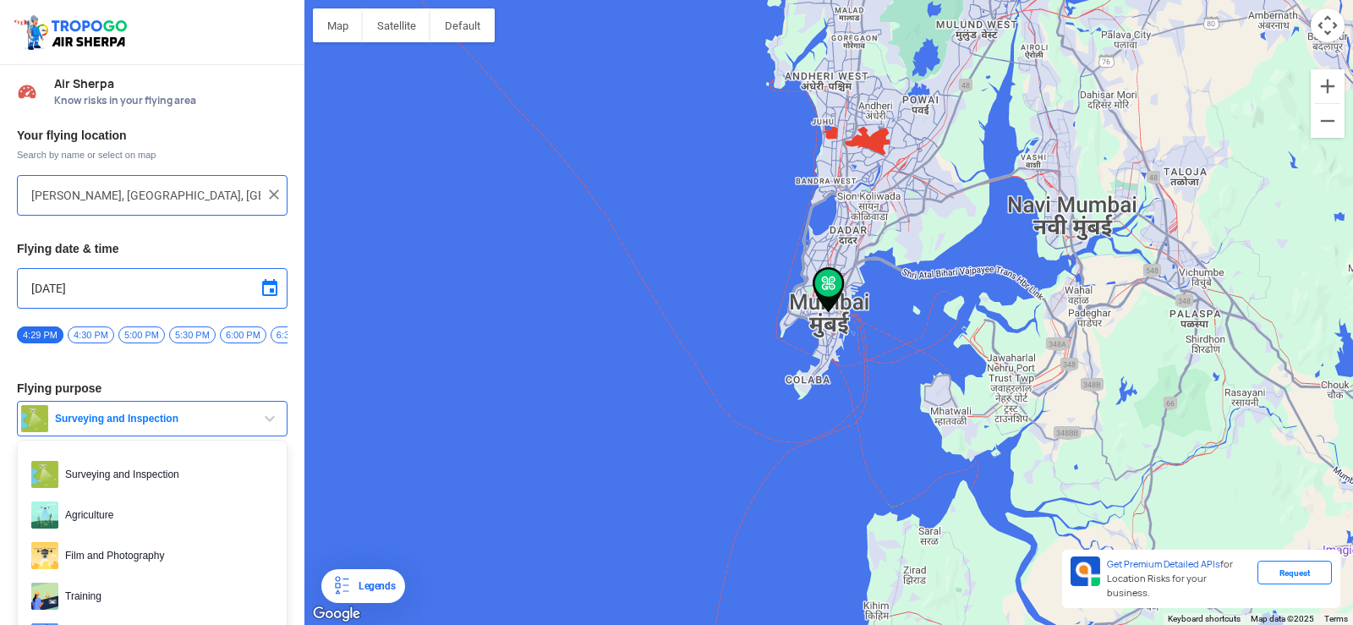
click at [280, 479] on ul "Surveying and Inspection Agriculture Film and Photography Training Delivery and…" at bounding box center [152, 588] width 271 height 296
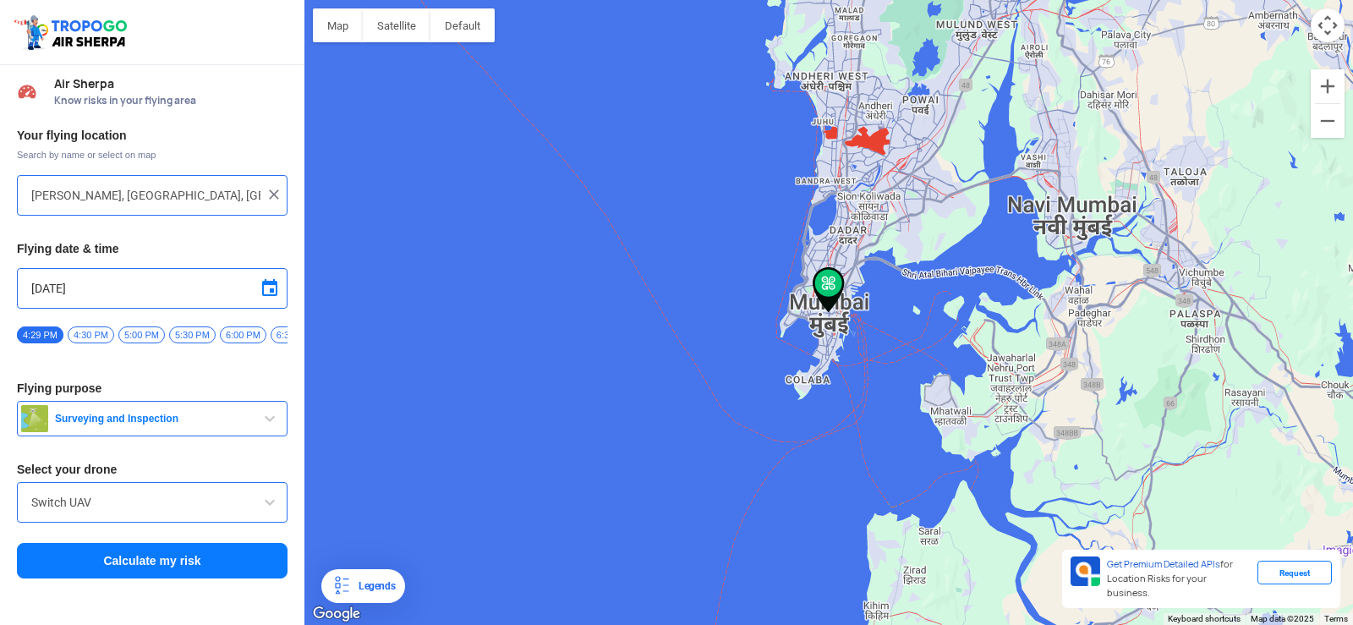
click at [275, 423] on span "button" at bounding box center [270, 418] width 20 height 20
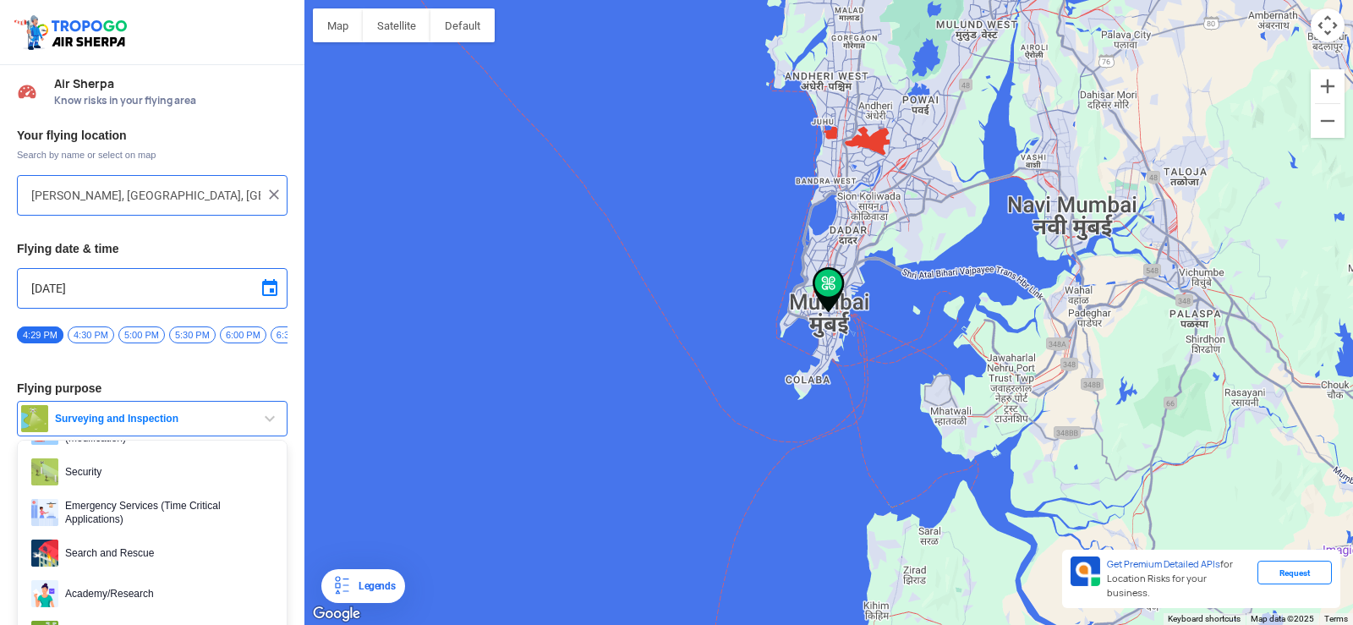
scroll to position [260, 0]
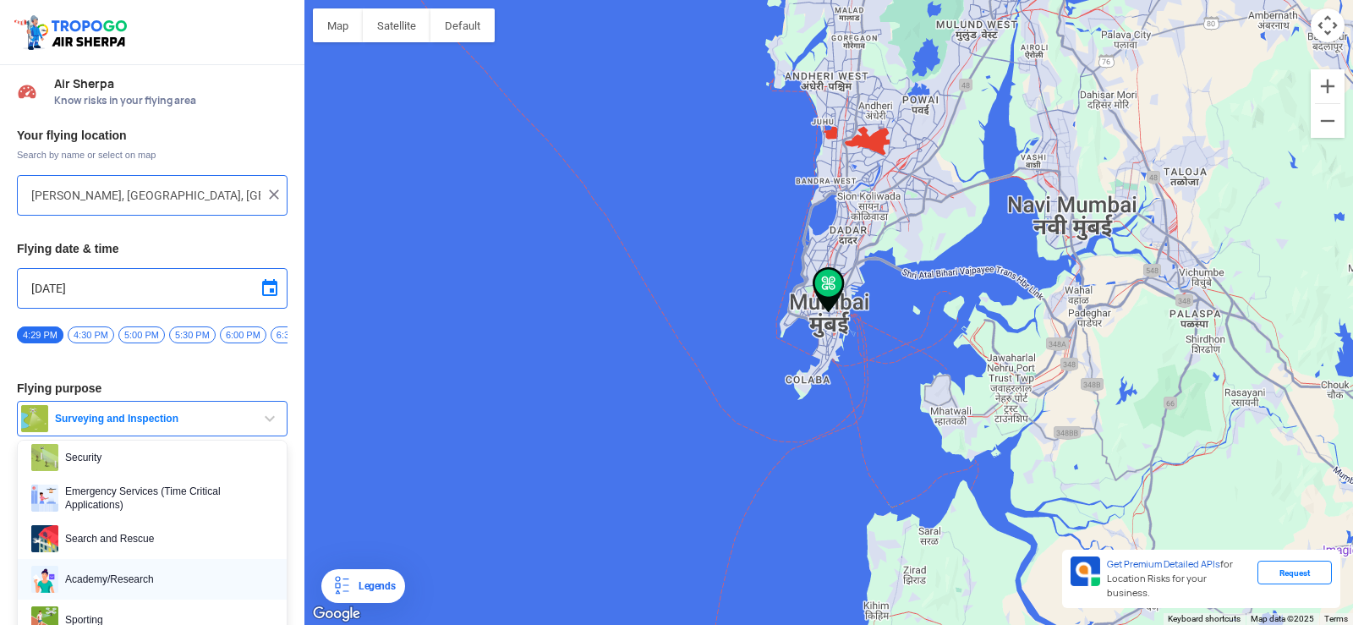
click at [141, 587] on span "Academy/Research" at bounding box center [165, 579] width 215 height 27
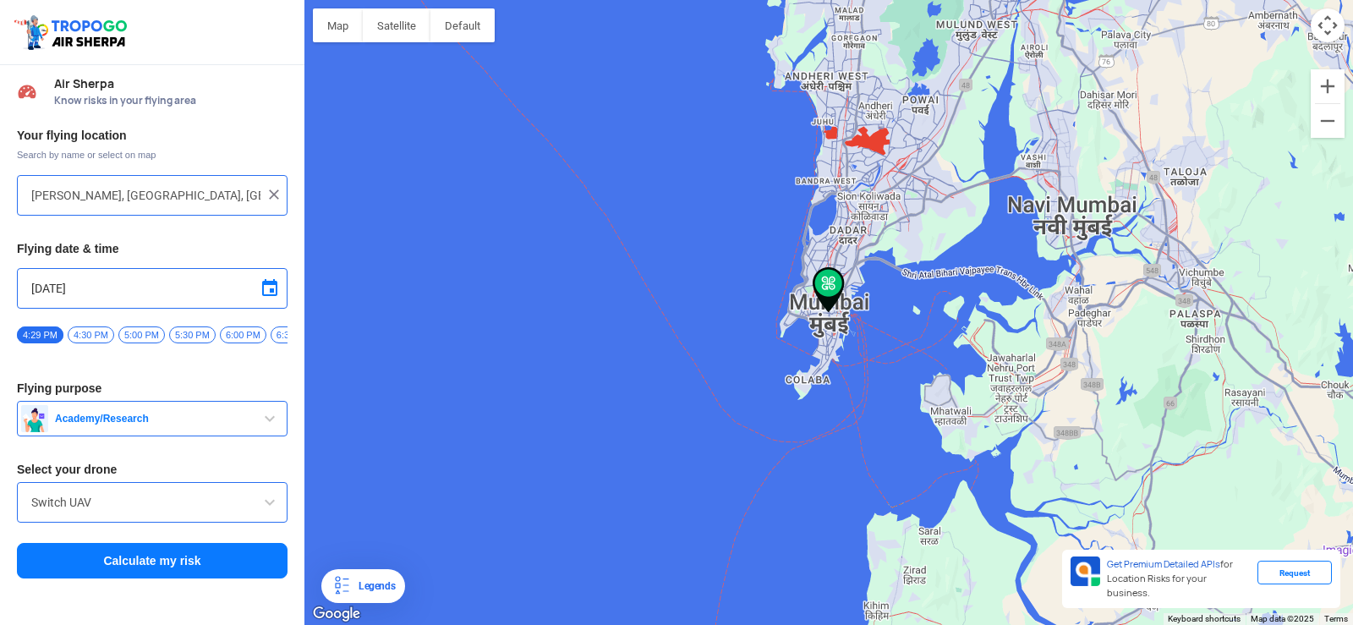
click at [106, 520] on div "Switch UAV" at bounding box center [152, 502] width 271 height 41
click at [263, 512] on span at bounding box center [270, 502] width 20 height 20
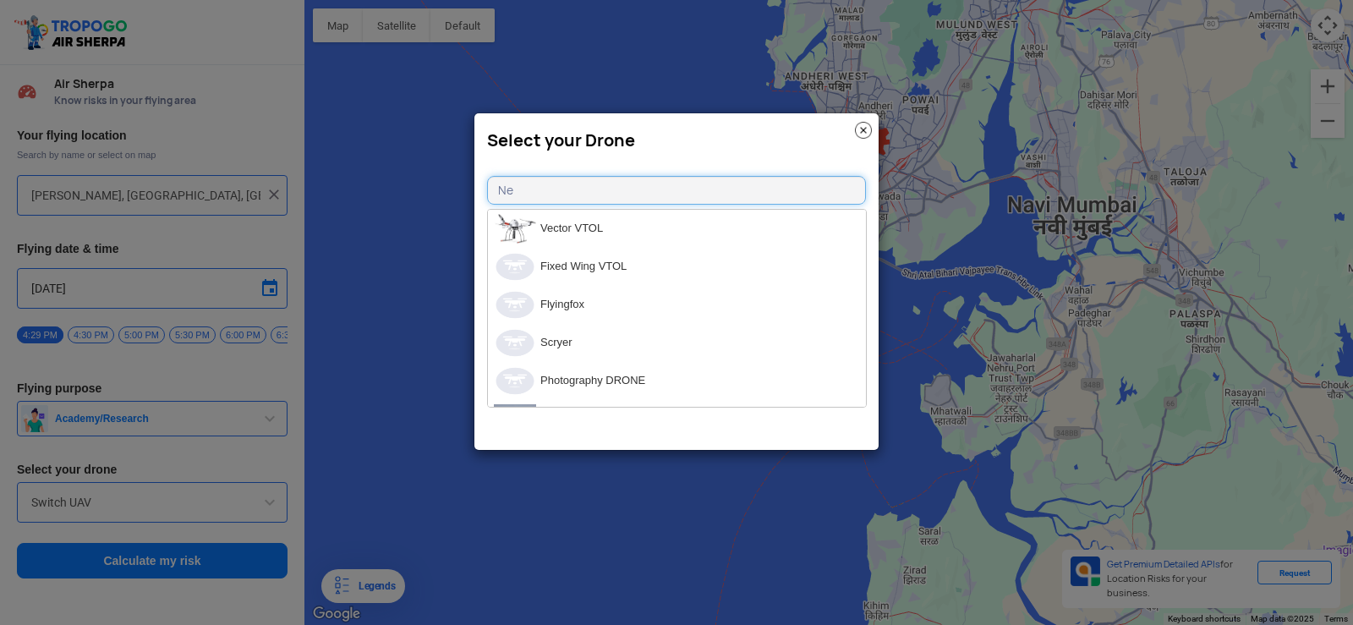
type input "N"
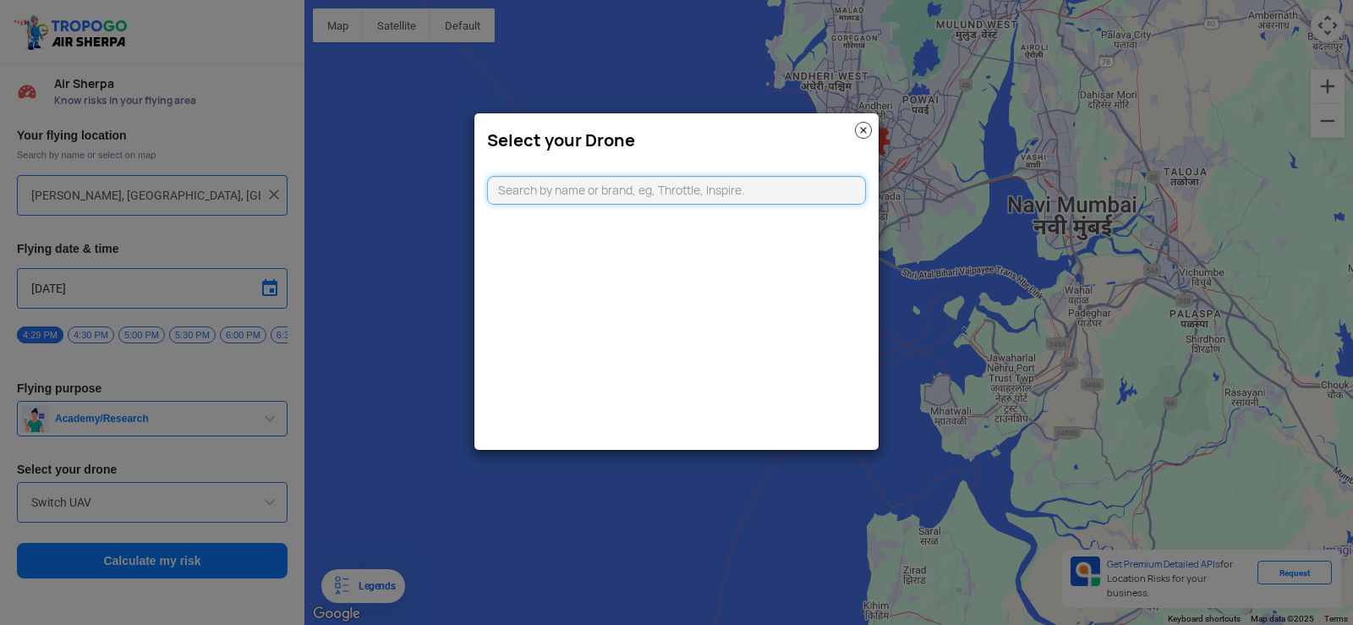
type input "a"
type input "w"
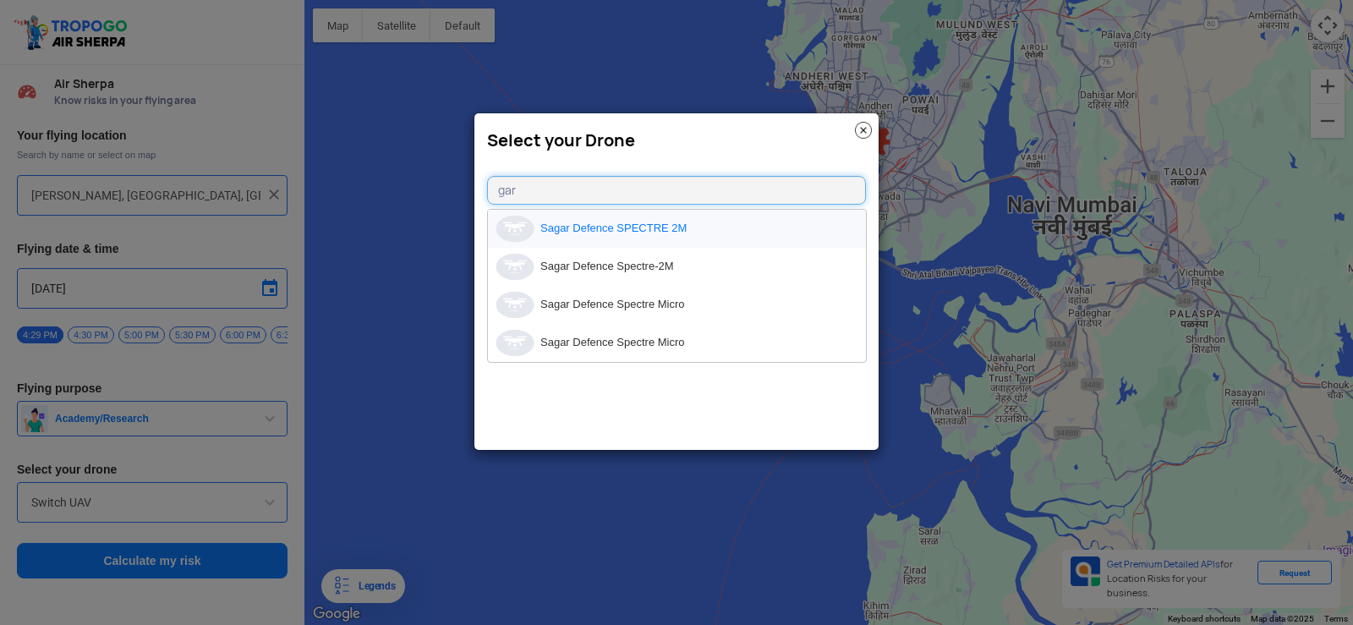
type input "gar"
click at [668, 233] on li "Sagar Defence SPECTRE 2M" at bounding box center [677, 229] width 378 height 38
type input "Sagar Defence SPECTRE 2M"
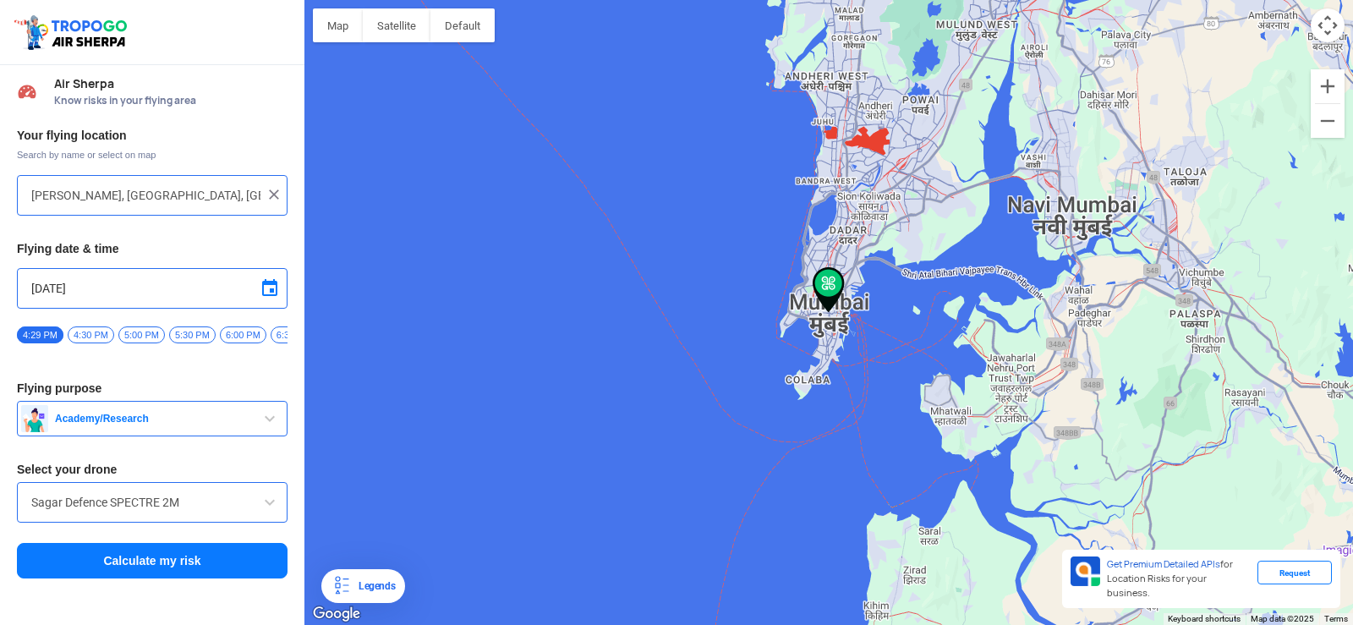
click at [204, 562] on button "Calculate my risk" at bounding box center [152, 561] width 271 height 36
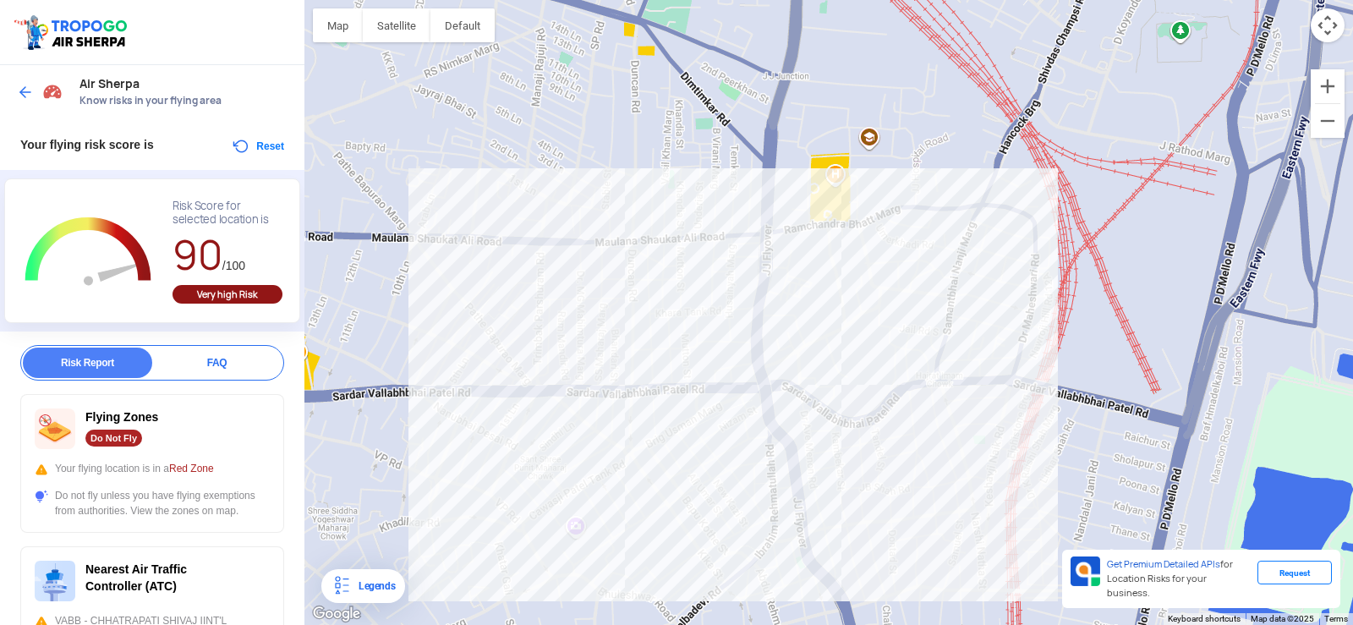
drag, startPoint x: 948, startPoint y: 101, endPoint x: 920, endPoint y: 244, distance: 146.4
click at [920, 244] on div at bounding box center [828, 312] width 1048 height 625
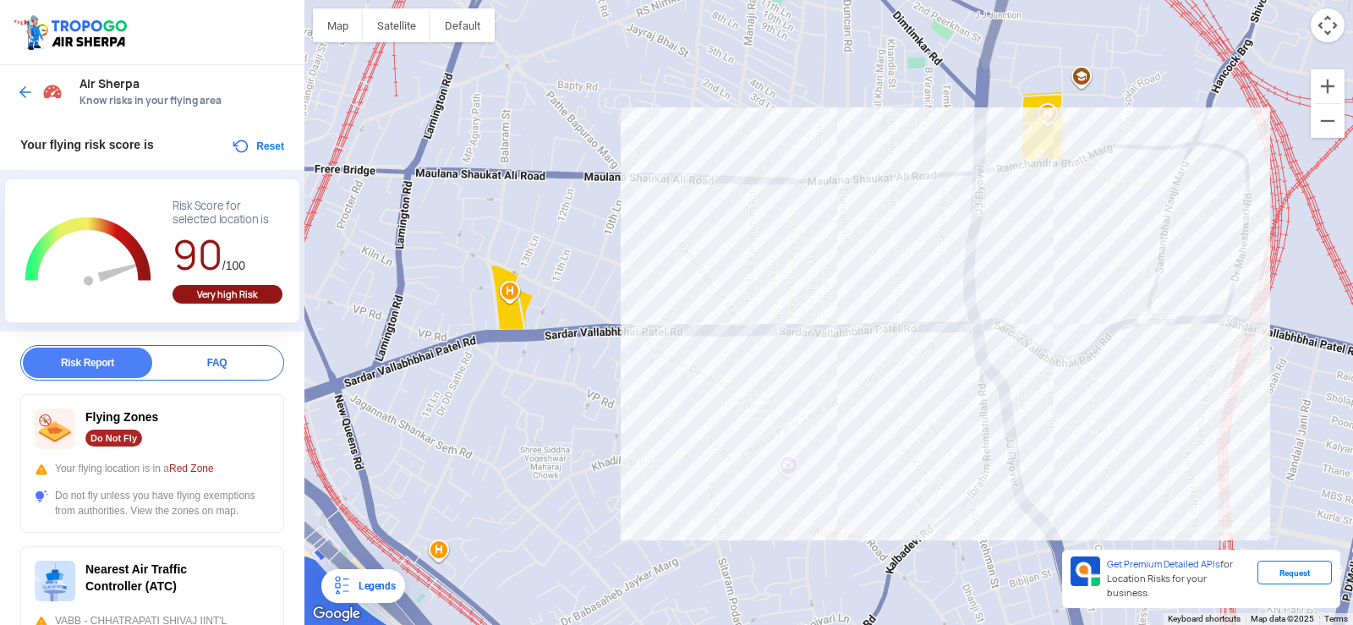
drag, startPoint x: 871, startPoint y: 151, endPoint x: 1085, endPoint y: 89, distance: 222.6
click at [1085, 89] on div at bounding box center [828, 312] width 1048 height 625
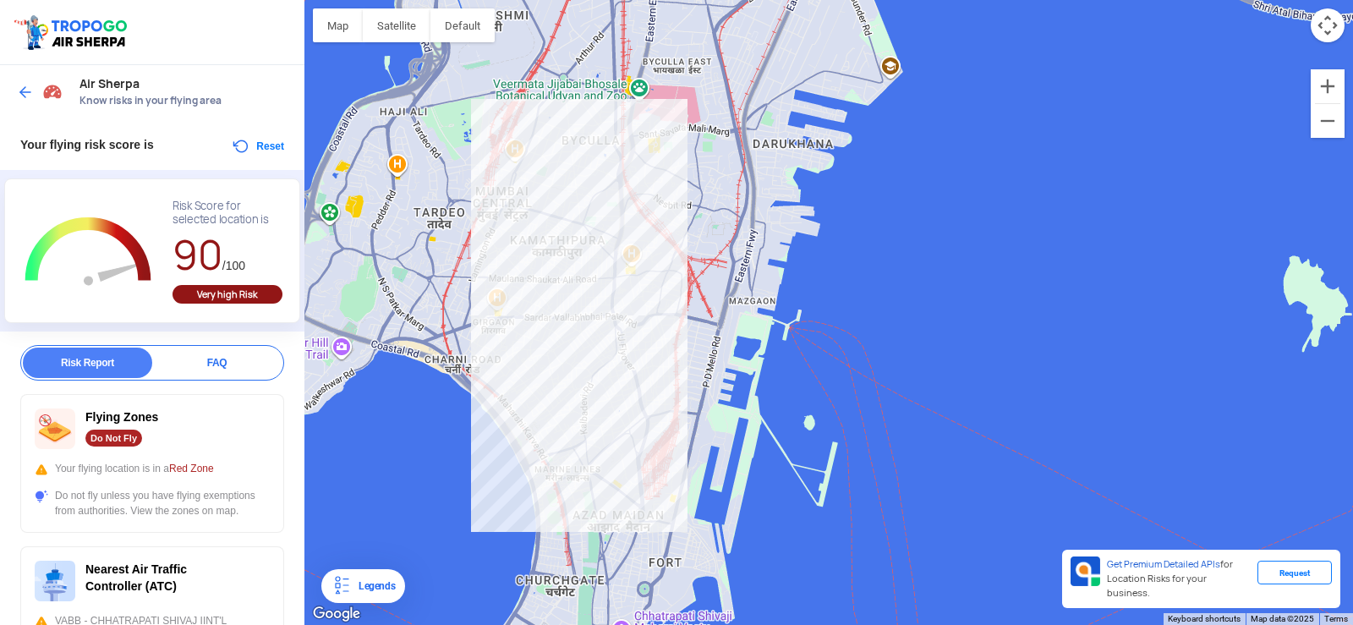
drag, startPoint x: 526, startPoint y: 292, endPoint x: 548, endPoint y: 384, distance: 94.7
click at [548, 384] on div at bounding box center [828, 312] width 1048 height 625
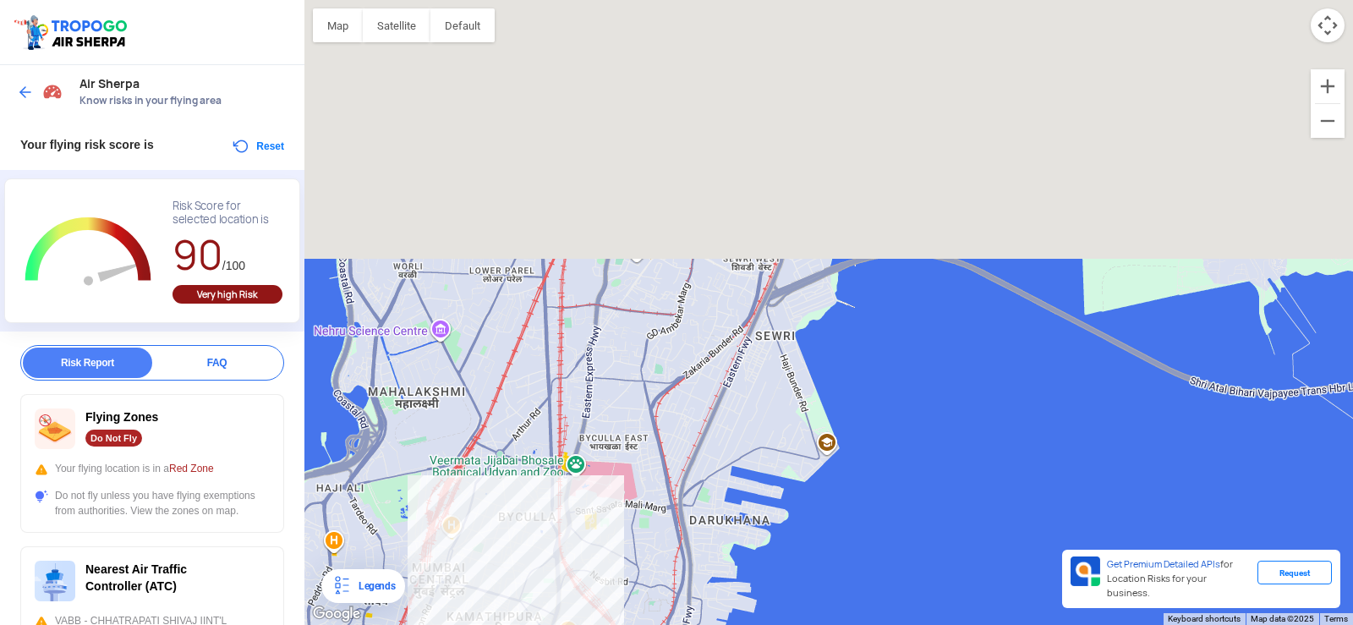
drag, startPoint x: 606, startPoint y: 166, endPoint x: 543, endPoint y: 545, distance: 384.1
click at [543, 545] on div at bounding box center [828, 312] width 1048 height 625
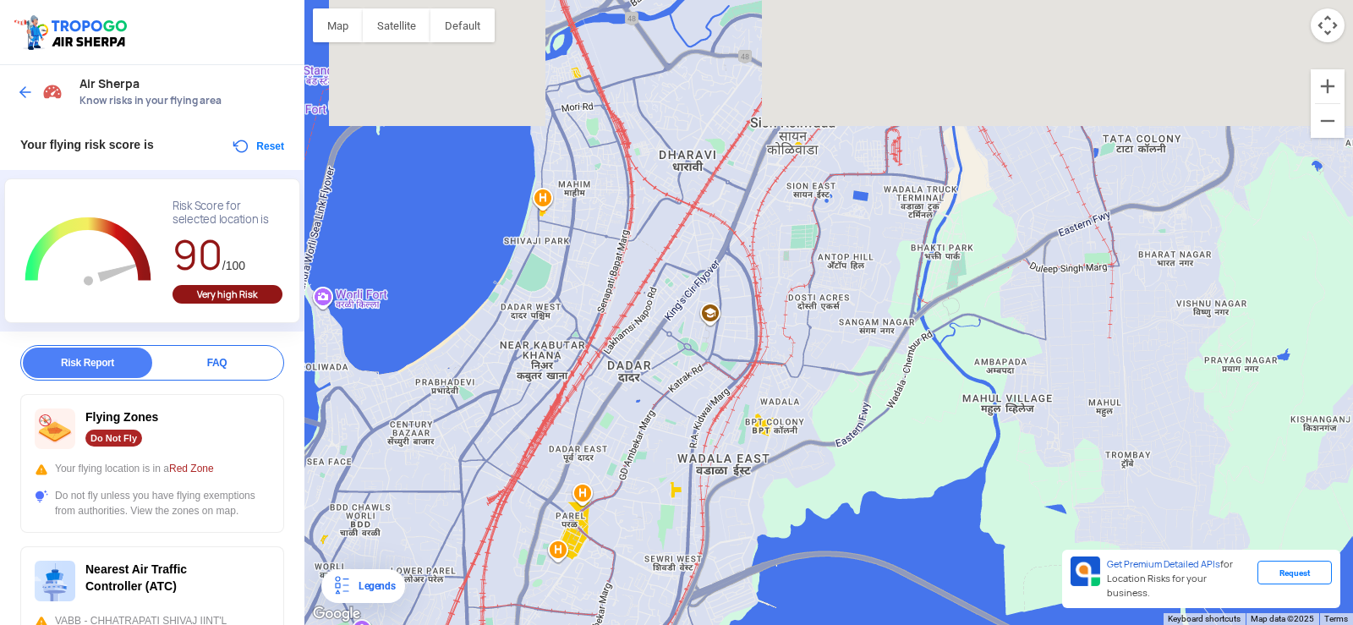
drag, startPoint x: 558, startPoint y: 283, endPoint x: 479, endPoint y: 584, distance: 311.1
click at [479, 584] on div at bounding box center [828, 312] width 1048 height 625
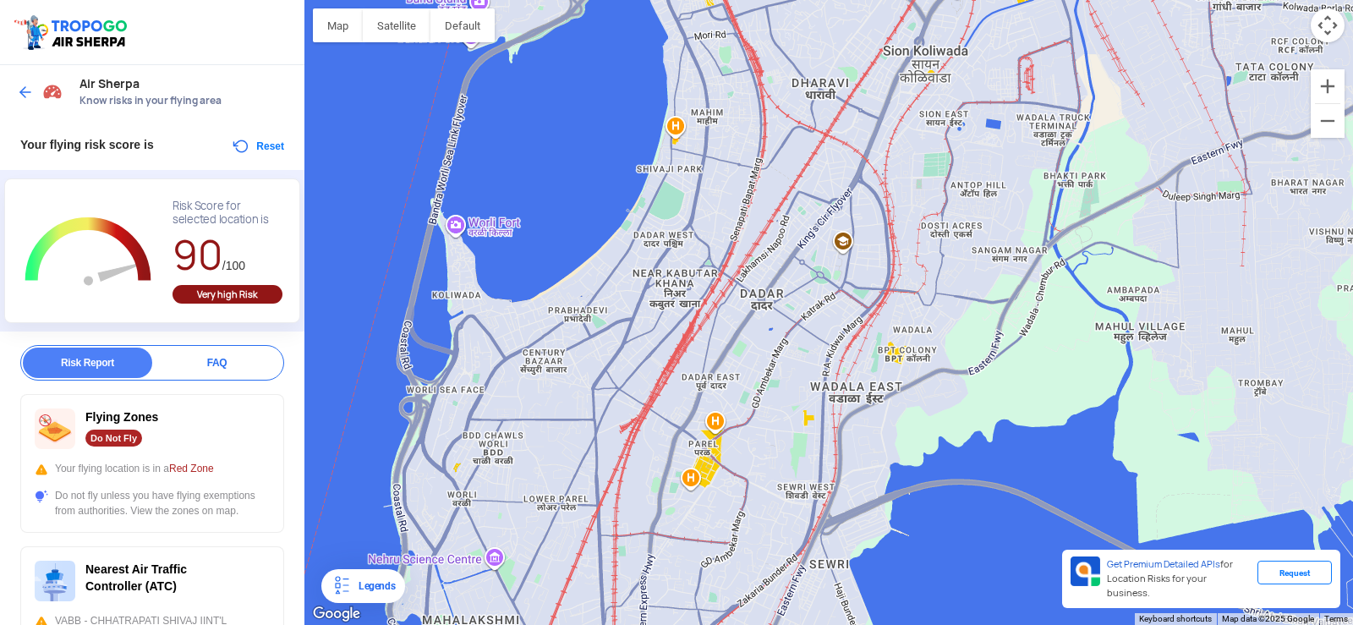
drag, startPoint x: 629, startPoint y: 233, endPoint x: 769, endPoint y: 156, distance: 159.3
click at [769, 156] on div at bounding box center [828, 312] width 1048 height 625
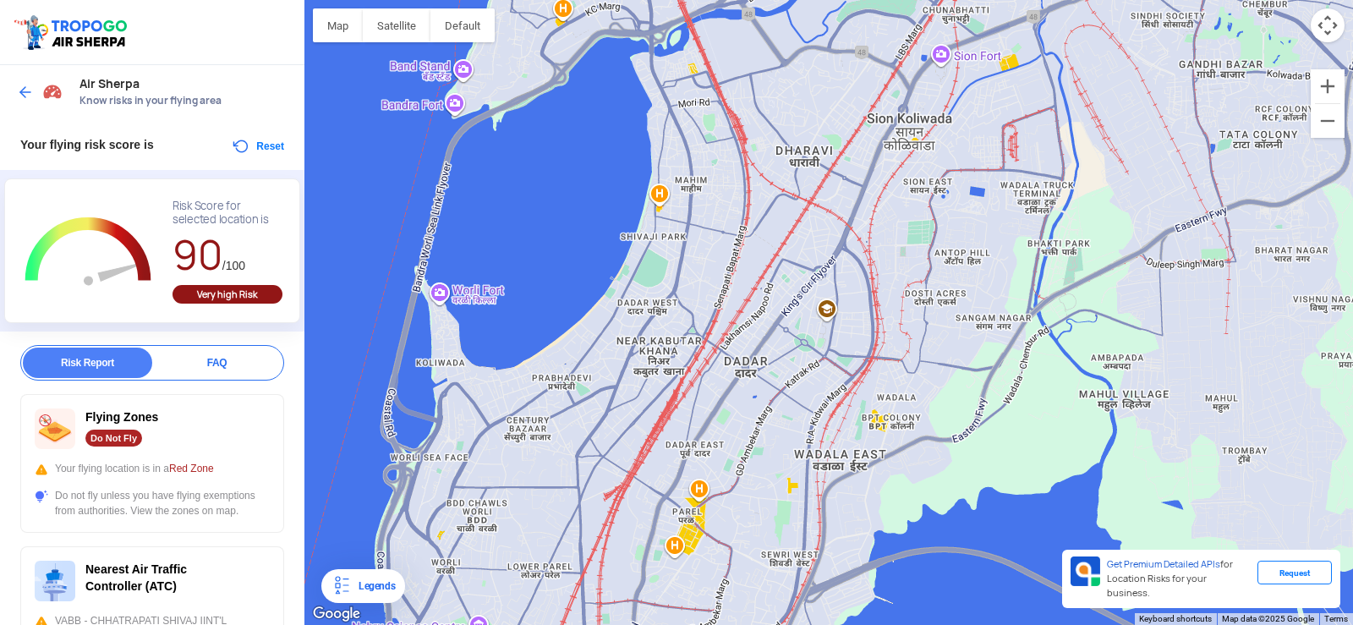
drag, startPoint x: 523, startPoint y: 427, endPoint x: 572, endPoint y: 395, distance: 59.3
click at [512, 497] on div at bounding box center [828, 312] width 1048 height 625
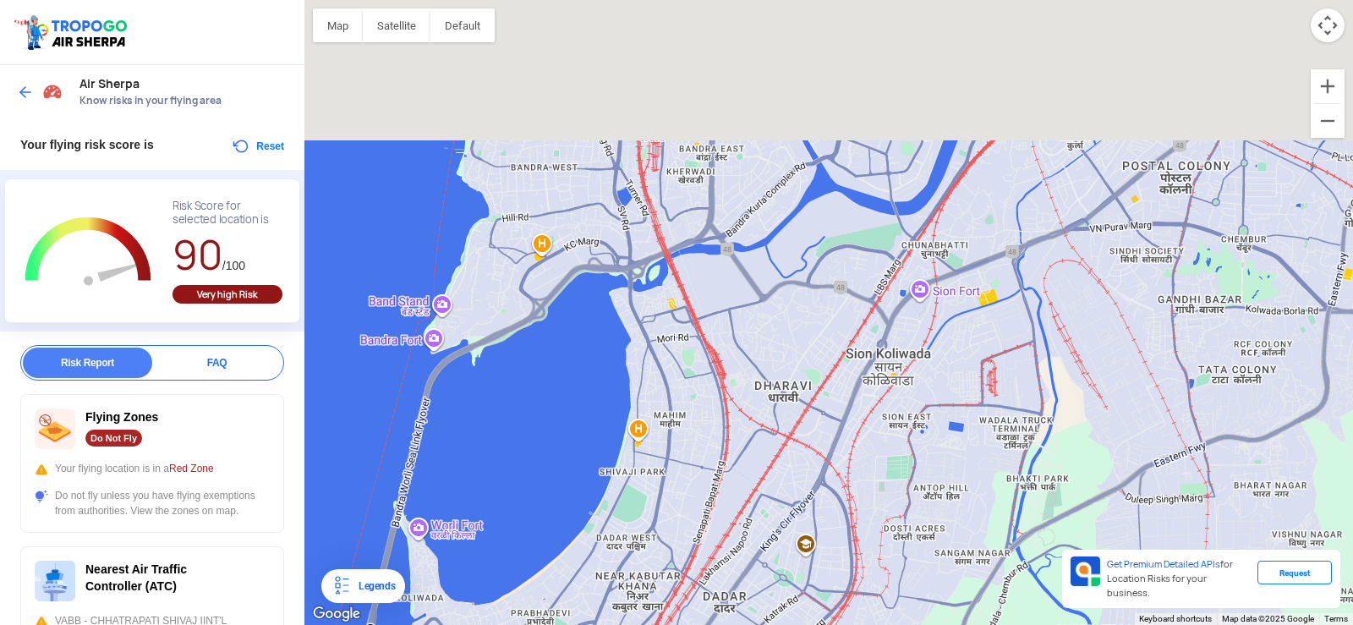
drag, startPoint x: 693, startPoint y: 141, endPoint x: 670, endPoint y: 384, distance: 243.8
click at [670, 384] on div at bounding box center [828, 312] width 1048 height 625
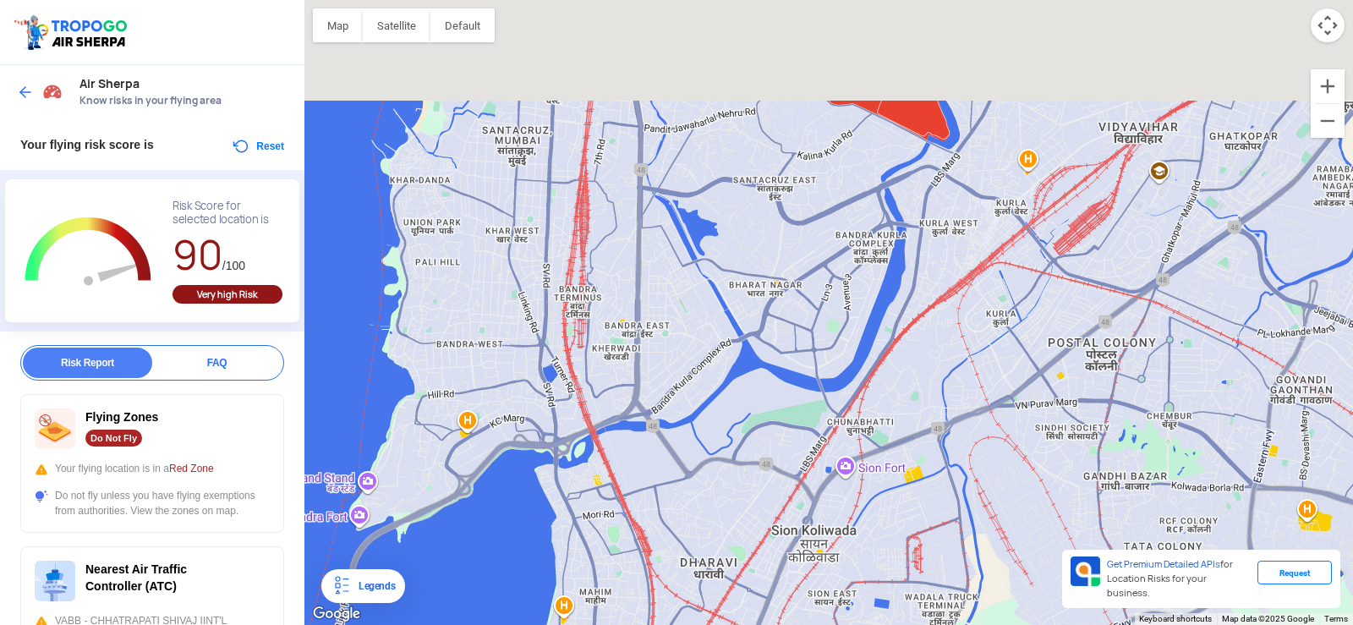
drag, startPoint x: 752, startPoint y: 280, endPoint x: 667, endPoint y: 456, distance: 195.1
click at [667, 456] on div at bounding box center [828, 312] width 1048 height 625
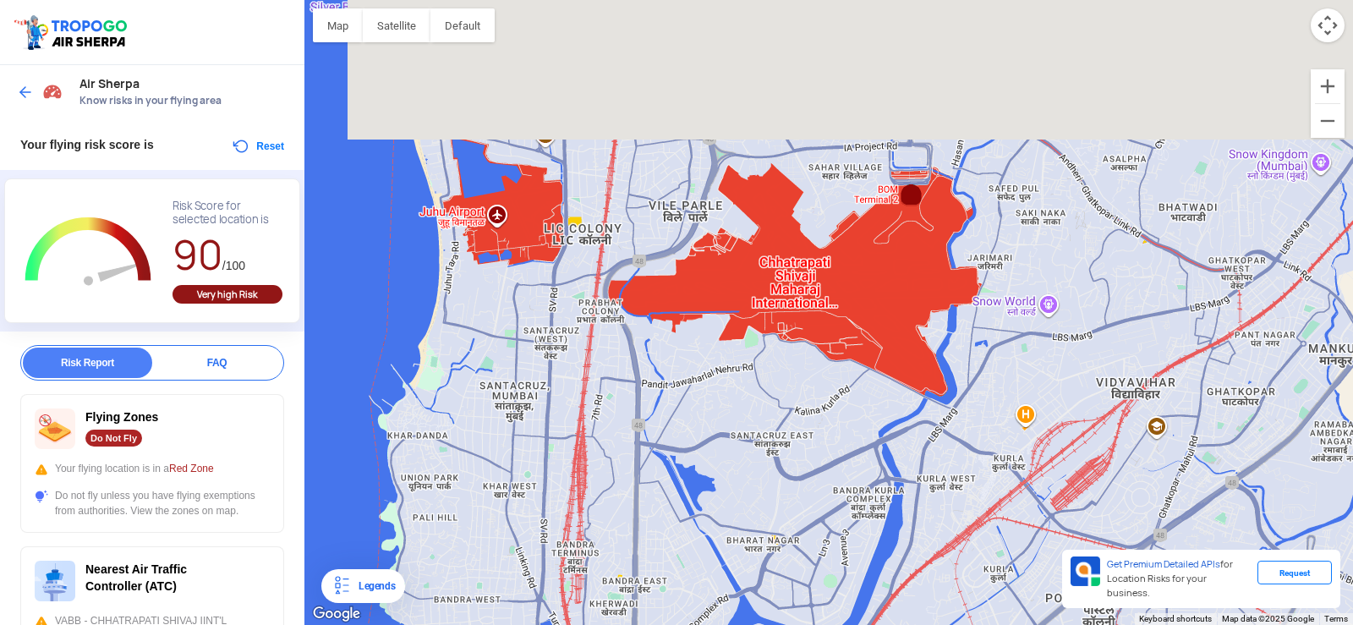
drag, startPoint x: 654, startPoint y: 251, endPoint x: 664, endPoint y: 509, distance: 258.1
click at [664, 509] on div at bounding box center [828, 312] width 1048 height 625
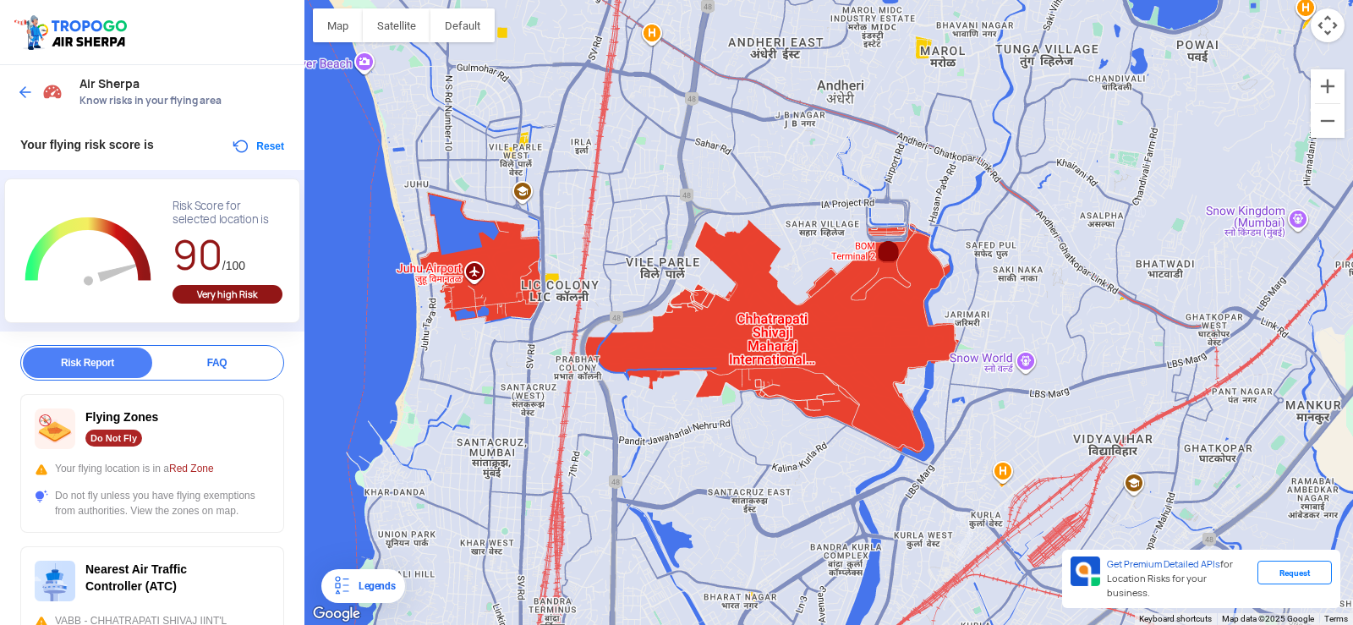
drag, startPoint x: 862, startPoint y: 183, endPoint x: 834, endPoint y: 255, distance: 77.1
click at [834, 255] on div at bounding box center [828, 312] width 1048 height 625
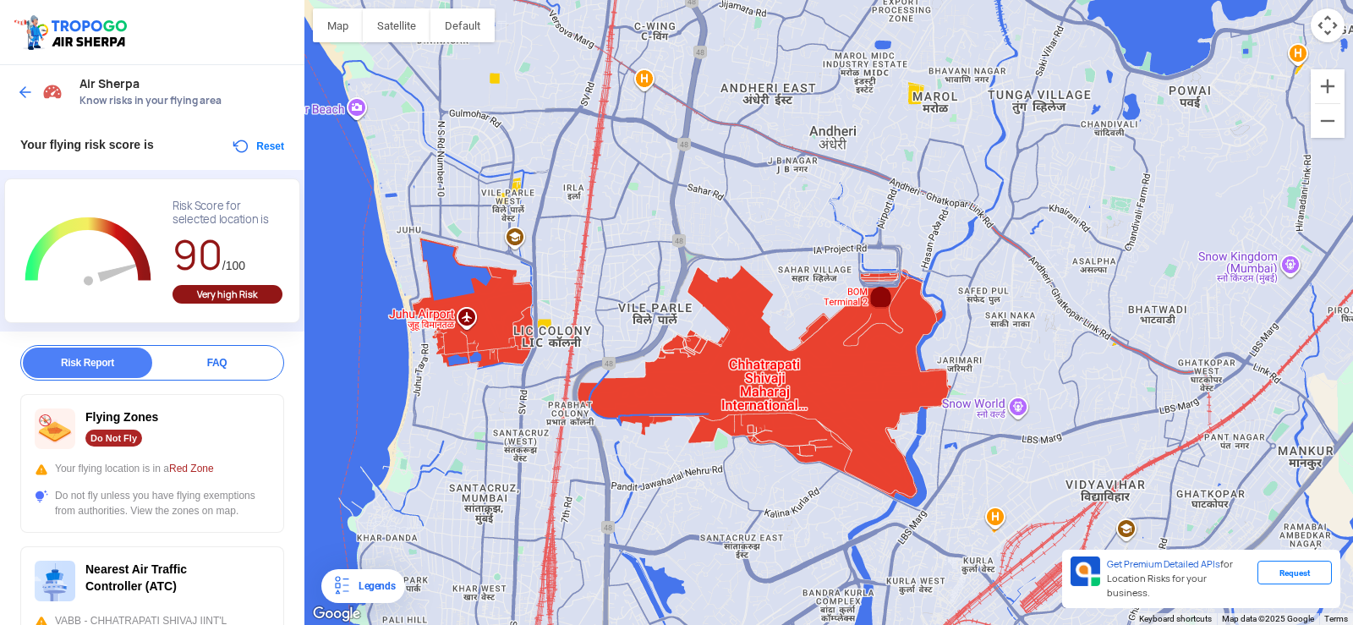
drag, startPoint x: 815, startPoint y: 235, endPoint x: 814, endPoint y: 254, distance: 18.6
click at [814, 254] on div at bounding box center [828, 312] width 1048 height 625
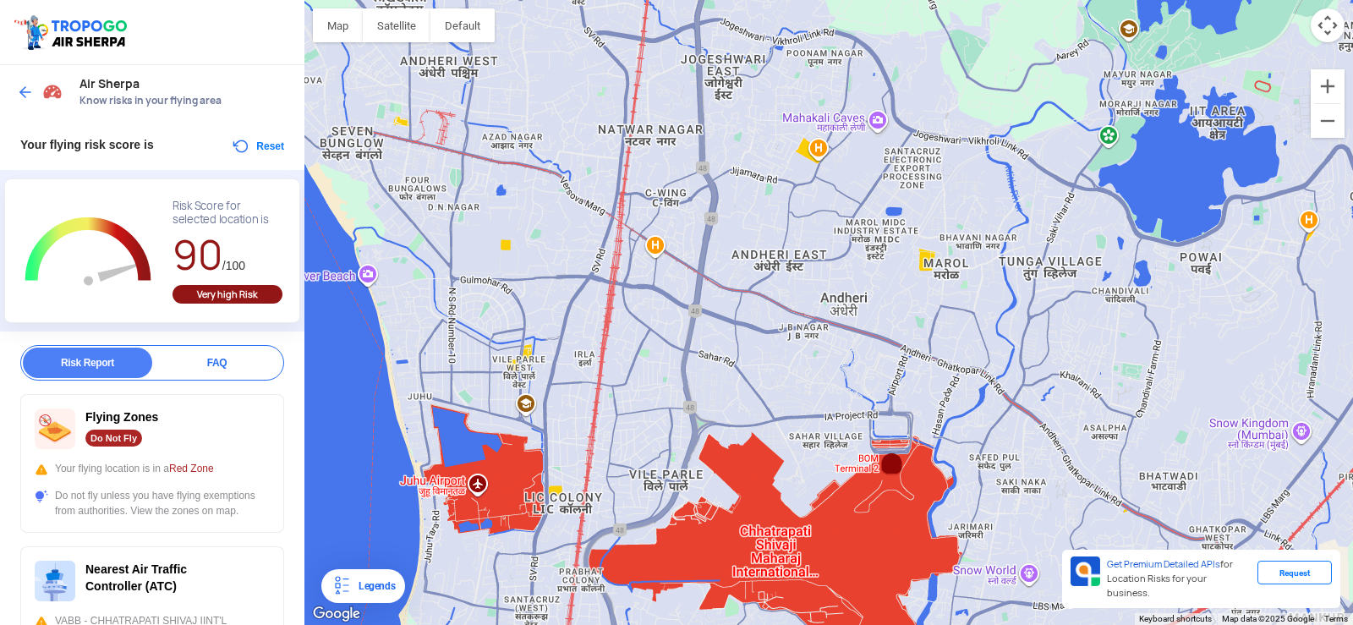
drag, startPoint x: 803, startPoint y: 167, endPoint x: 813, endPoint y: 348, distance: 180.4
click at [813, 348] on div at bounding box center [828, 312] width 1048 height 625
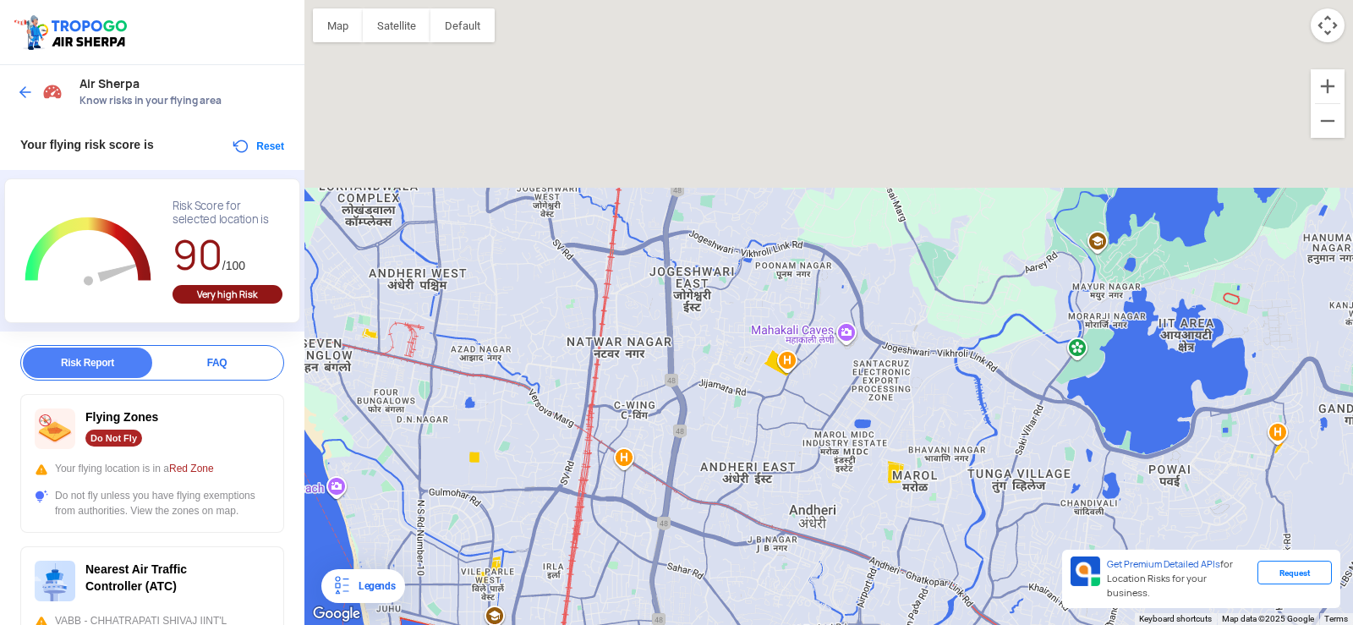
drag, startPoint x: 775, startPoint y: 132, endPoint x: 737, endPoint y: 357, distance: 228.0
click at [737, 357] on div at bounding box center [828, 312] width 1048 height 625
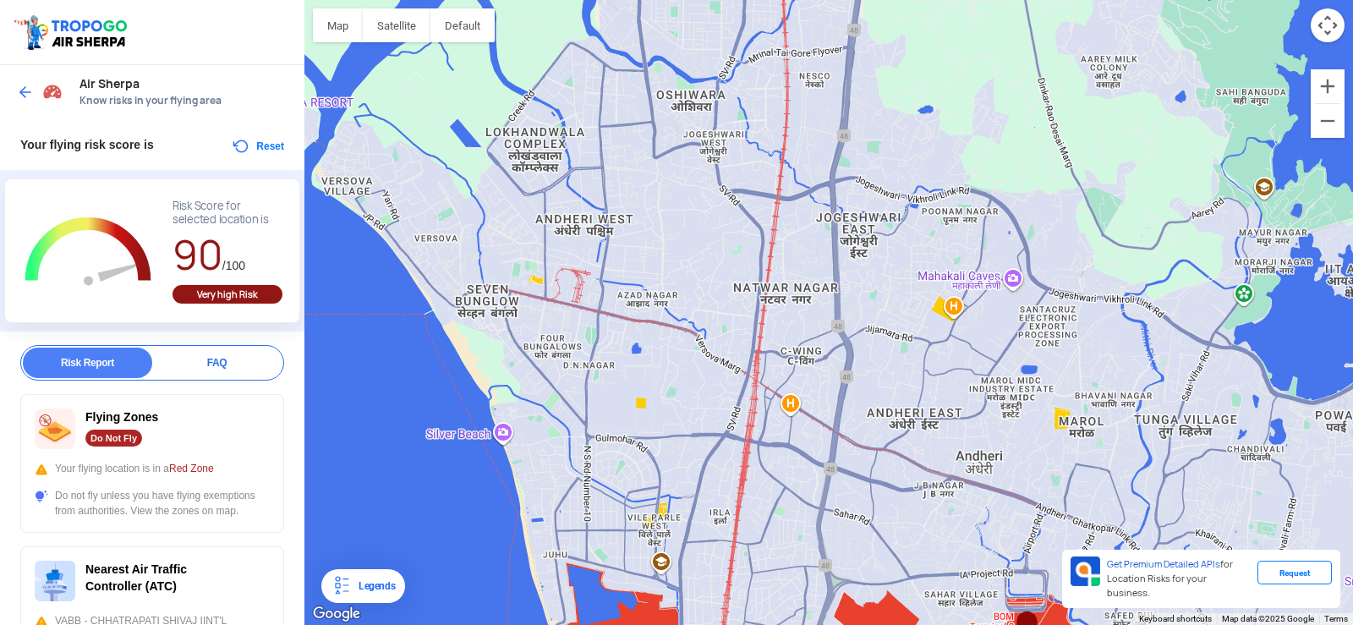
drag, startPoint x: 745, startPoint y: 255, endPoint x: 902, endPoint y: 194, distance: 169.0
click at [911, 183] on div at bounding box center [828, 312] width 1048 height 625
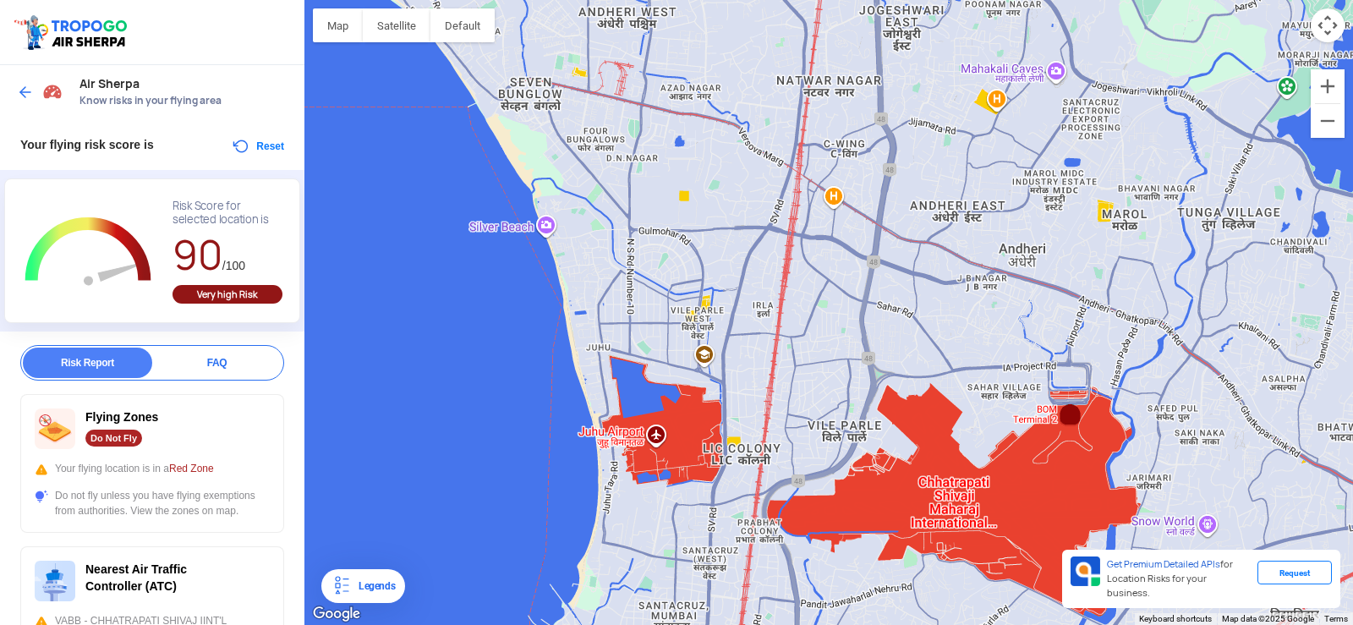
drag, startPoint x: 734, startPoint y: 501, endPoint x: 780, endPoint y: 311, distance: 195.8
click at [780, 311] on div at bounding box center [828, 312] width 1048 height 625
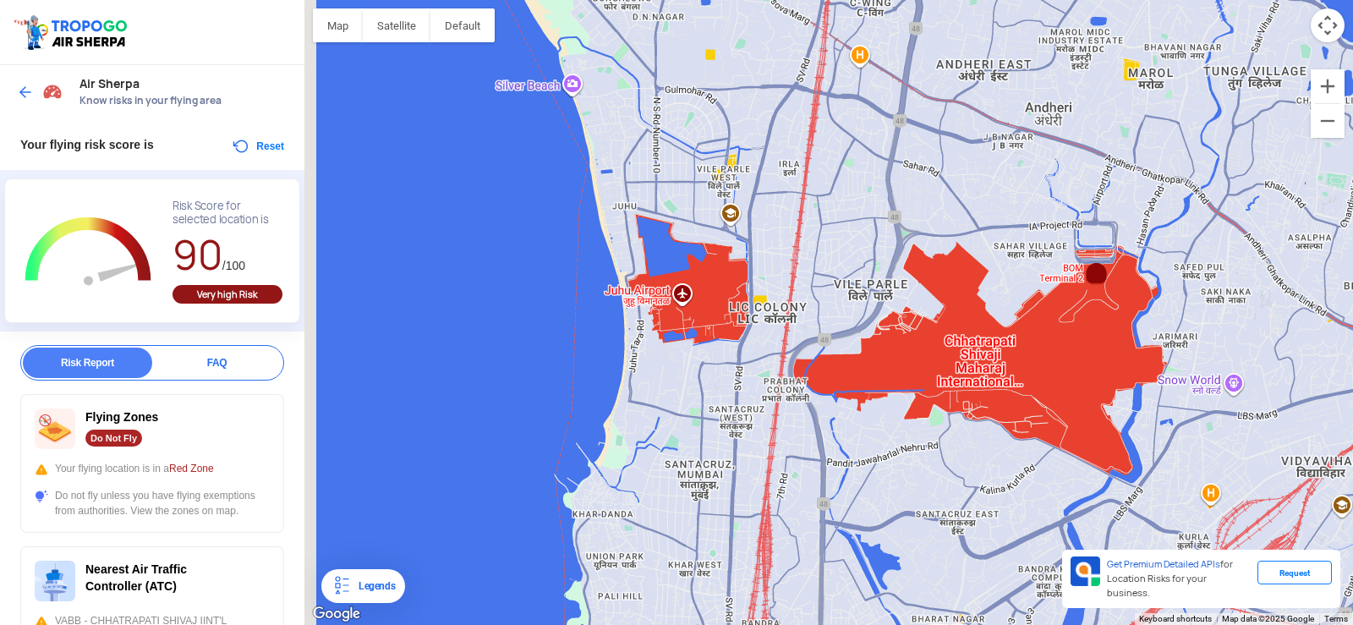
drag, startPoint x: 775, startPoint y: 422, endPoint x: 801, endPoint y: 279, distance: 145.3
click at [801, 279] on div at bounding box center [828, 312] width 1048 height 625
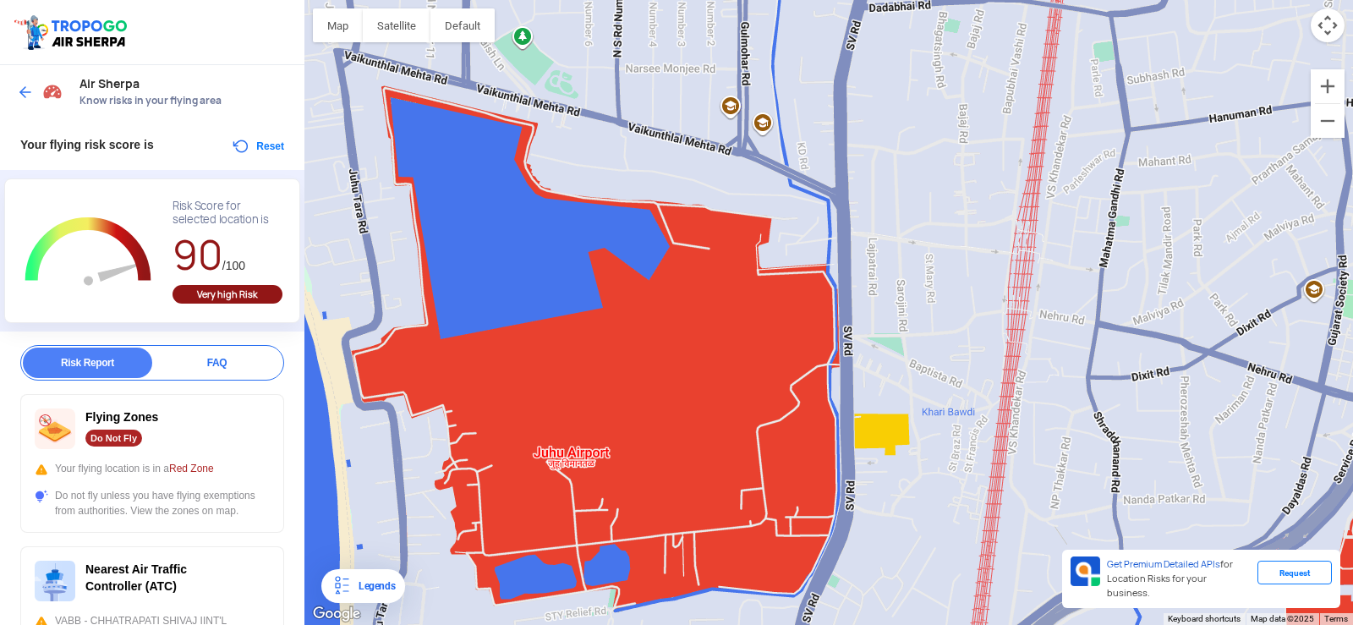
drag, startPoint x: 566, startPoint y: 84, endPoint x: 679, endPoint y: 183, distance: 150.4
click at [678, 179] on div at bounding box center [828, 312] width 1048 height 625
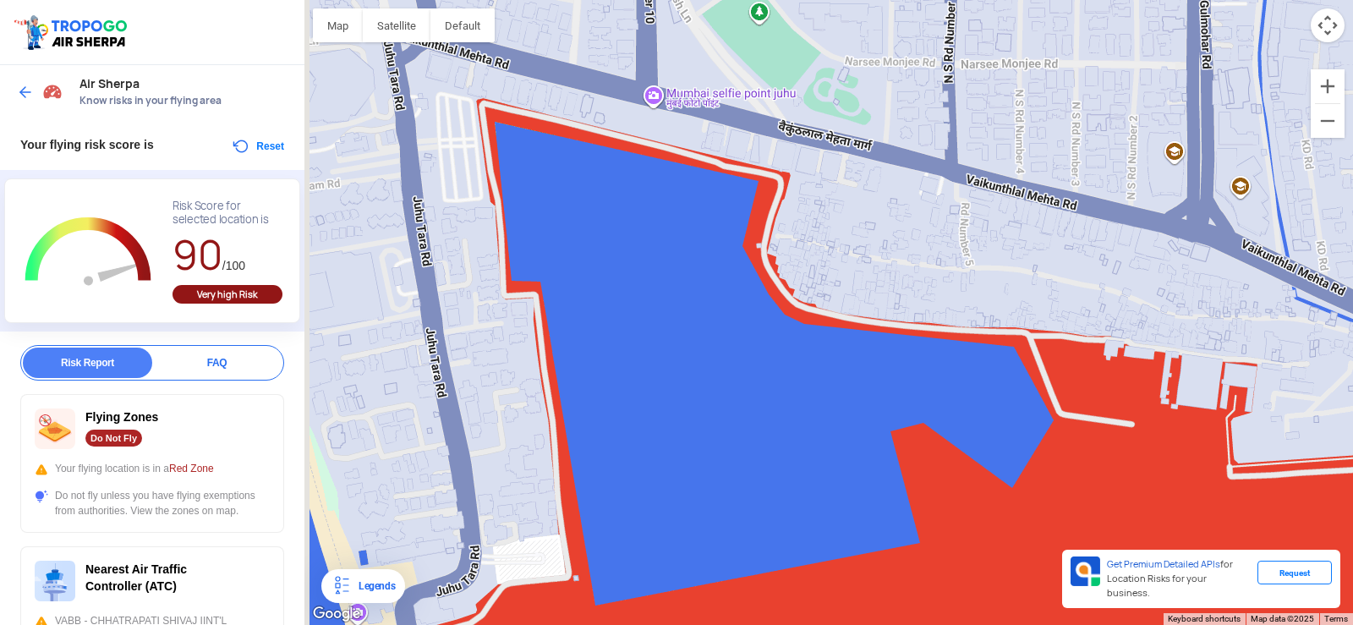
drag, startPoint x: 609, startPoint y: 153, endPoint x: 882, endPoint y: 232, distance: 284.2
click at [882, 232] on div at bounding box center [828, 312] width 1048 height 625
